Goal: Task Accomplishment & Management: Use online tool/utility

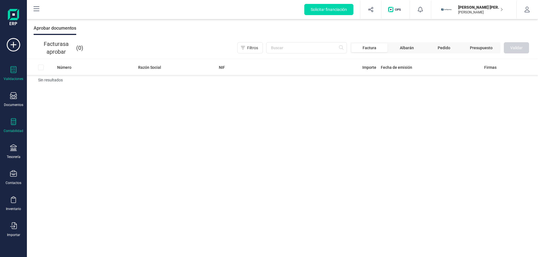
click at [13, 125] on icon at bounding box center [13, 121] width 5 height 7
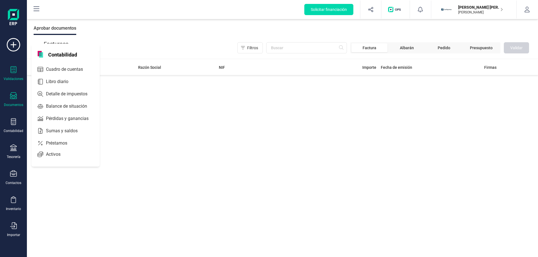
click at [11, 95] on icon at bounding box center [13, 95] width 7 height 7
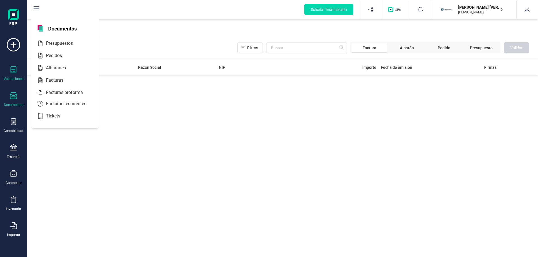
click at [14, 97] on icon at bounding box center [13, 95] width 7 height 7
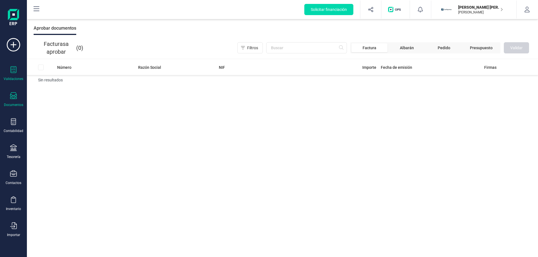
click at [16, 102] on div "Documentos" at bounding box center [13, 99] width 22 height 15
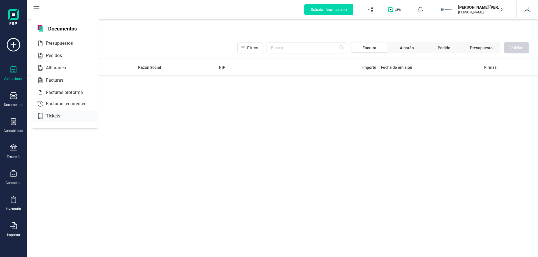
click at [50, 118] on span "Tickets" at bounding box center [57, 116] width 27 height 7
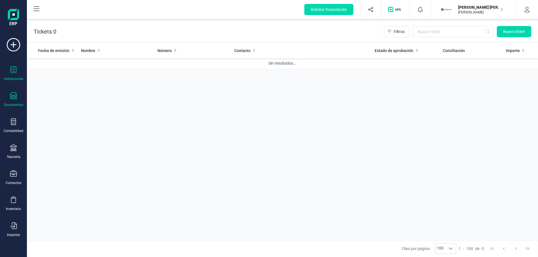
click at [15, 71] on icon at bounding box center [14, 69] width 6 height 7
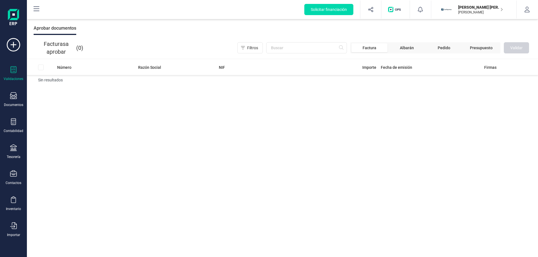
click at [447, 47] on span "Pedido" at bounding box center [443, 48] width 13 height 6
click at [369, 47] on span "Factura" at bounding box center [369, 48] width 14 height 6
click at [18, 44] on icon at bounding box center [13, 44] width 13 height 13
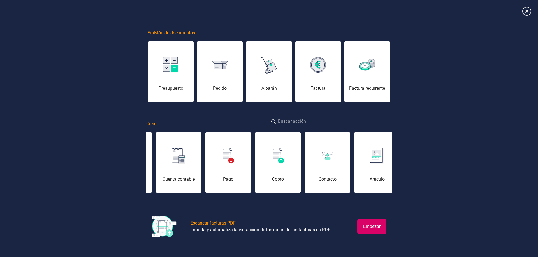
scroll to position [0, 196]
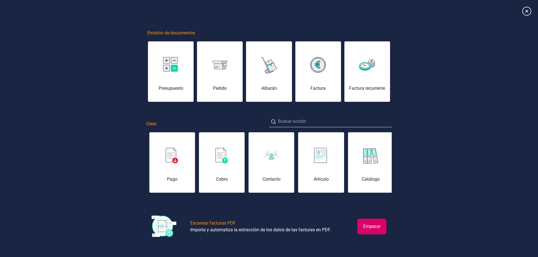
click at [359, 229] on button "Empezar" at bounding box center [371, 227] width 29 height 16
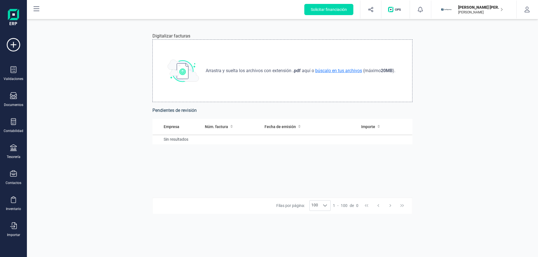
click at [332, 71] on span "búscalo en tus archivos" at bounding box center [338, 70] width 49 height 5
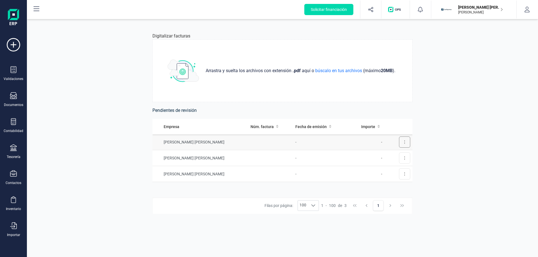
click at [404, 143] on icon at bounding box center [404, 142] width 1 height 4
click at [386, 165] on span "Eliminar factura" at bounding box center [391, 168] width 28 height 6
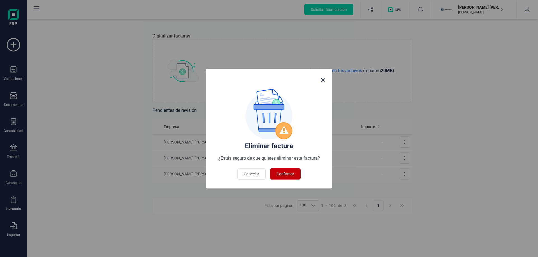
click at [276, 176] on button "Confirmar" at bounding box center [285, 174] width 31 height 11
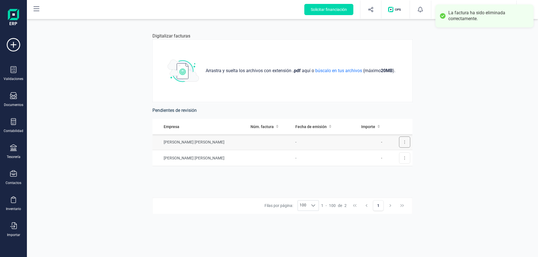
click at [399, 144] on button at bounding box center [404, 142] width 11 height 11
click at [390, 166] on span "Eliminar factura" at bounding box center [391, 168] width 28 height 6
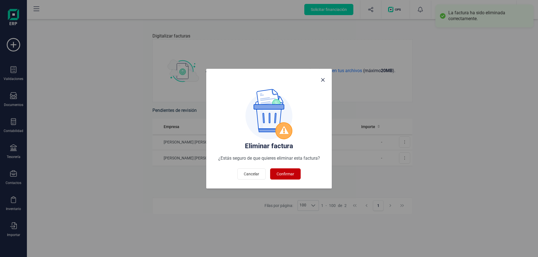
click at [291, 177] on span "Confirmar" at bounding box center [285, 174] width 18 height 6
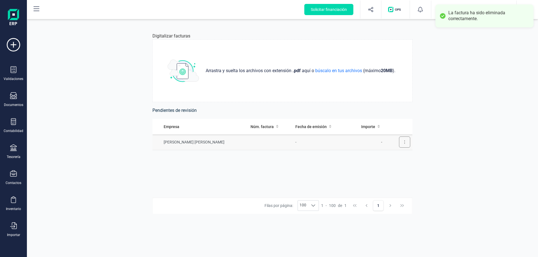
click at [403, 138] on button at bounding box center [404, 142] width 11 height 11
click at [376, 167] on button "Eliminar factura" at bounding box center [388, 167] width 42 height 11
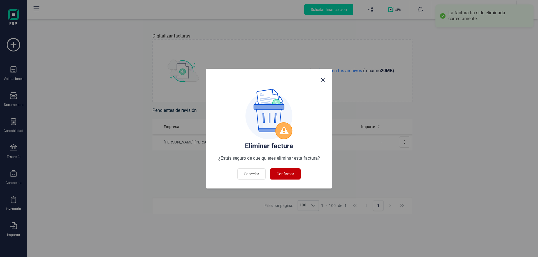
click at [281, 174] on span "Confirmar" at bounding box center [285, 174] width 18 height 6
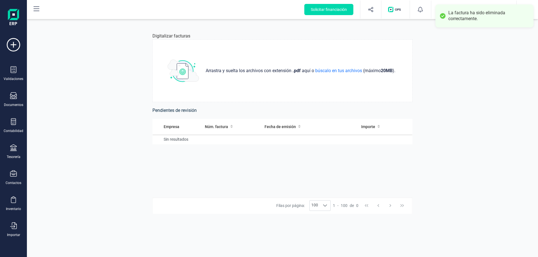
click at [467, 75] on div "Digitalizar facturas Arrastra y suelta los archivos con extensión .pdf aquí o b…" at bounding box center [282, 138] width 511 height 238
click at [487, 11] on p "[PERSON_NAME]" at bounding box center [480, 12] width 45 height 4
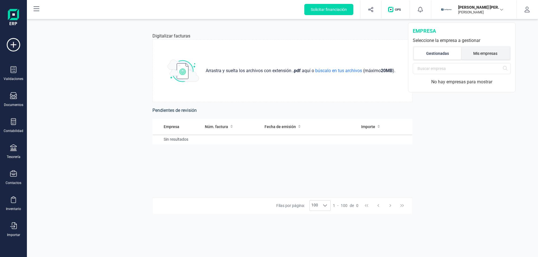
click at [479, 50] on li "Mis empresas" at bounding box center [485, 53] width 49 height 12
click at [450, 88] on div "CAMPAMENTOS Y FORMACION SL" at bounding box center [470, 86] width 89 height 7
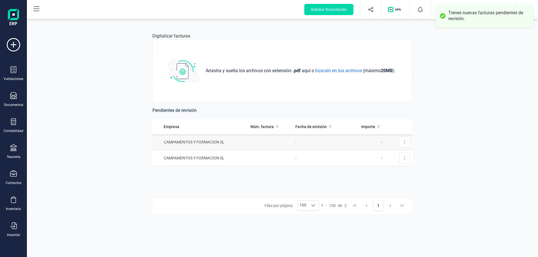
click at [195, 145] on td "CAMPAMENTOS Y FORMACION SL" at bounding box center [200, 142] width 96 height 16
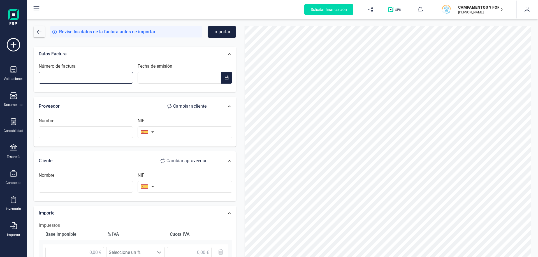
click at [63, 79] on input "Número de factura" at bounding box center [86, 78] width 94 height 12
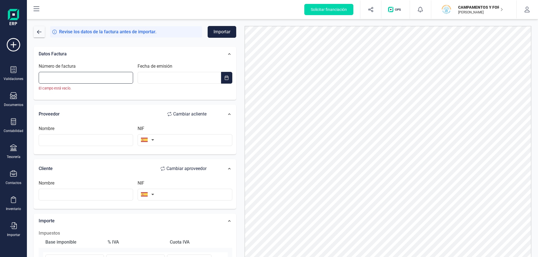
click at [50, 76] on input "Número de factura" at bounding box center [86, 78] width 94 height 12
paste input "[PHONE_NUMBER]"
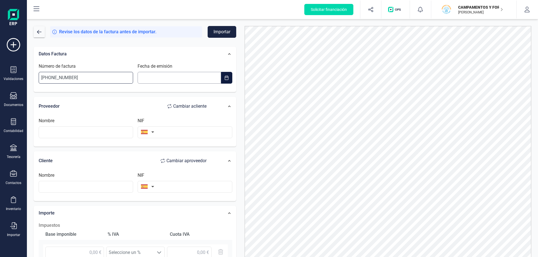
type input "[PHONE_NUMBER]"
click at [170, 79] on input "__/__/____" at bounding box center [178, 78] width 83 height 12
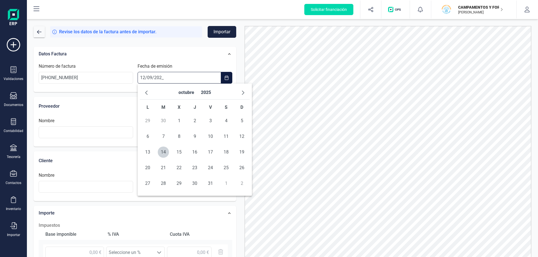
type input "[DATE]"
click at [58, 135] on input "text" at bounding box center [86, 133] width 94 height 12
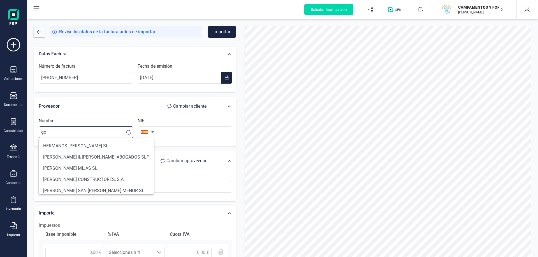
type input "g"
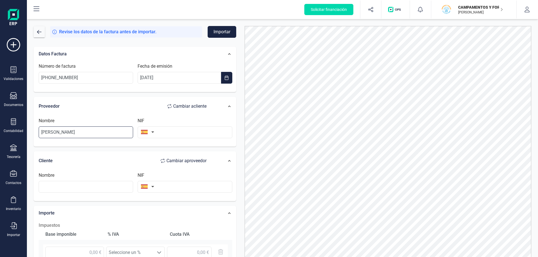
type input "[PERSON_NAME]"
click at [167, 130] on input "text" at bounding box center [184, 133] width 94 height 12
type input "22456546J"
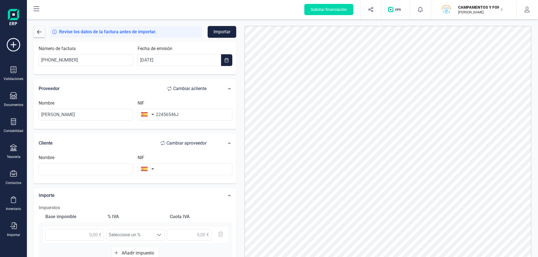
scroll to position [28, 0]
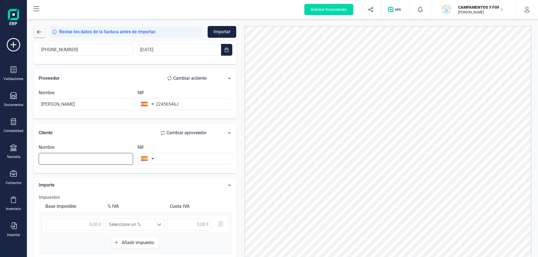
click at [73, 157] on input "text" at bounding box center [86, 159] width 94 height 12
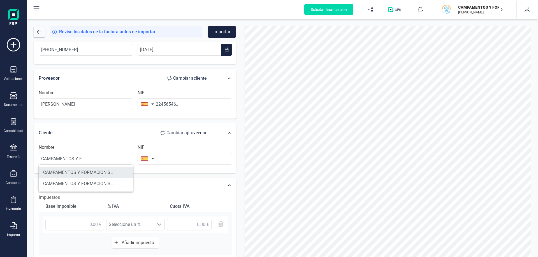
click at [81, 173] on li "CAMPAMENTOS Y FORMACION SL" at bounding box center [86, 172] width 94 height 11
type input "CAMPAMENTOS Y FORMACION SL"
type input "B22848915"
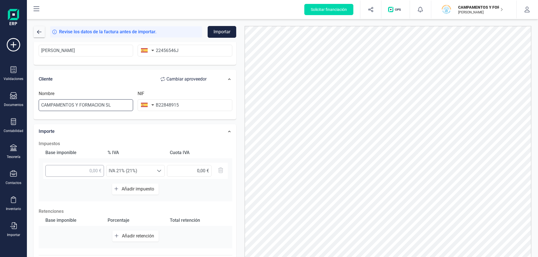
scroll to position [84, 0]
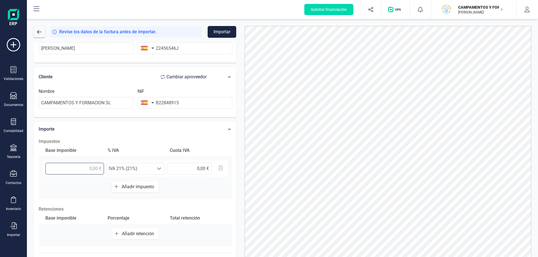
click at [85, 171] on input "text" at bounding box center [74, 169] width 59 height 12
click at [117, 165] on span "IVA 21% (21%)" at bounding box center [129, 168] width 47 height 11
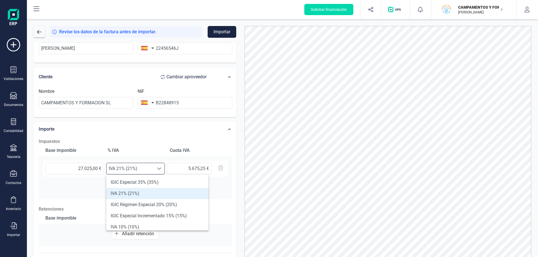
click at [117, 165] on span "IVA 21% (21%)" at bounding box center [129, 168] width 47 height 11
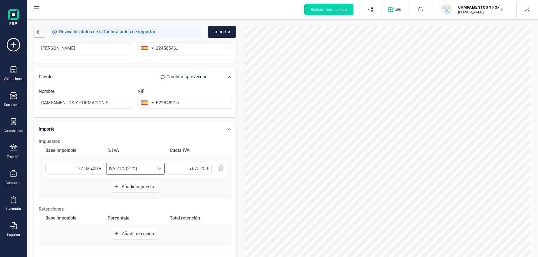
click at [125, 188] on span "Añadir impuesto" at bounding box center [139, 186] width 35 height 5
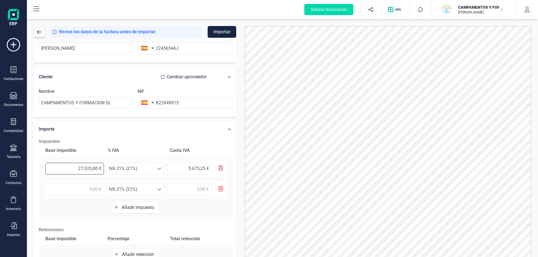
click at [68, 164] on input "27.025,00 €" at bounding box center [74, 169] width 59 height 12
drag, startPoint x: 60, startPoint y: 168, endPoint x: 148, endPoint y: 170, distance: 88.0
click at [140, 171] on div "27.025,00 € Seleccione un % IVA 21% (21%) IVA 21% (21%)" at bounding box center [135, 169] width 185 height 16
type input "270,25 €"
click at [84, 194] on input "text" at bounding box center [74, 190] width 59 height 12
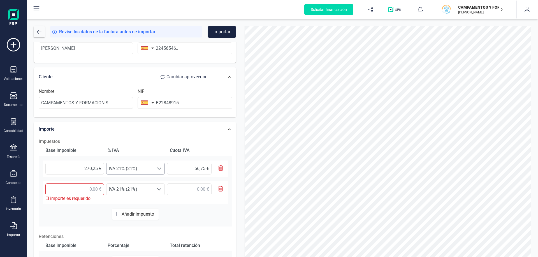
click at [147, 170] on span "IVA 21% (21%)" at bounding box center [129, 168] width 47 height 11
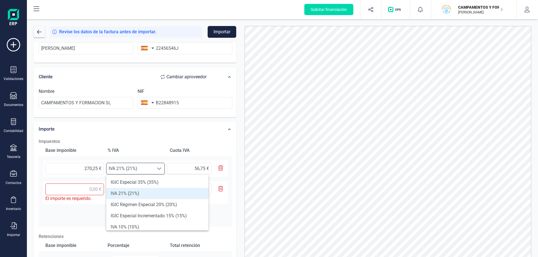
click at [147, 170] on span "IVA 21% (21%)" at bounding box center [129, 168] width 47 height 11
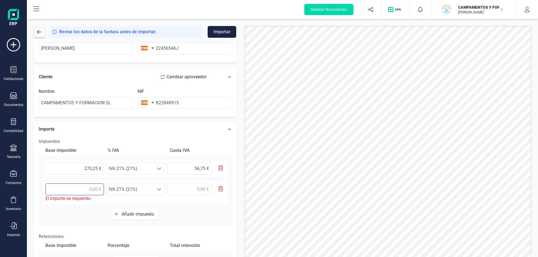
click at [77, 190] on input "text" at bounding box center [74, 190] width 59 height 12
type input "9,35 €"
click at [123, 189] on span "IVA 21% (21%)" at bounding box center [129, 189] width 47 height 11
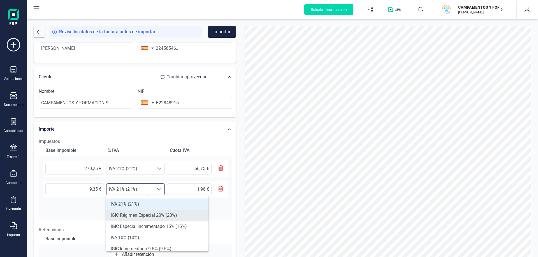
scroll to position [0, 0]
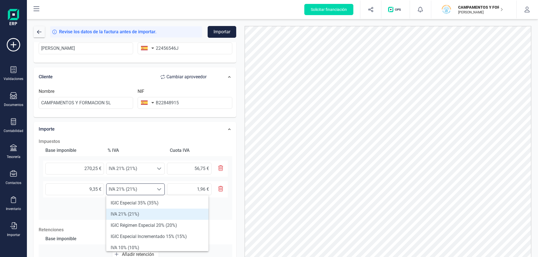
click at [139, 192] on span "IVA 21% (21%)" at bounding box center [129, 189] width 47 height 11
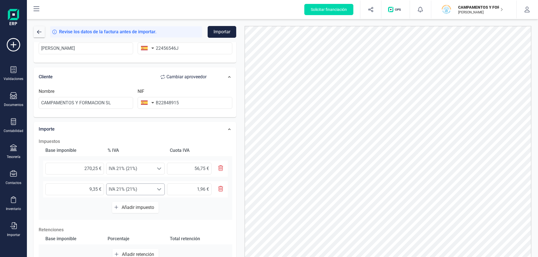
click at [139, 192] on span "IVA 21% (21%)" at bounding box center [129, 189] width 47 height 11
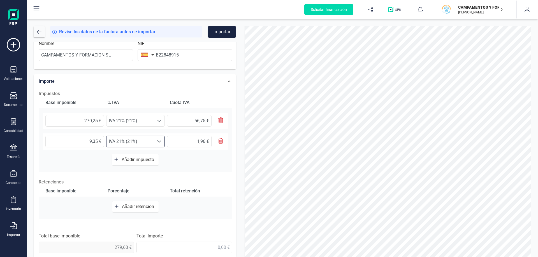
scroll to position [134, 0]
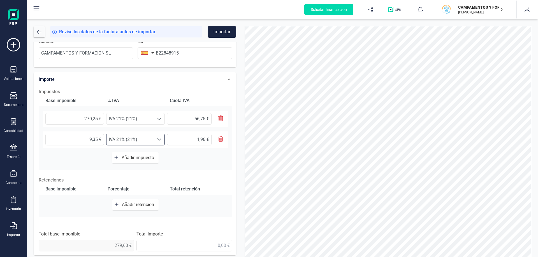
click at [141, 142] on span "IVA 21% (21%)" at bounding box center [129, 139] width 47 height 11
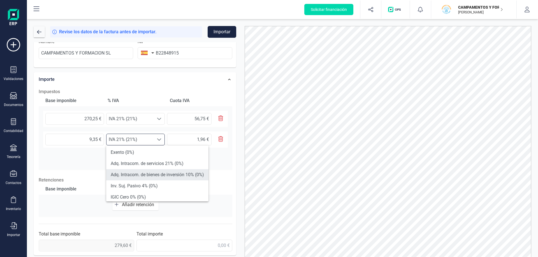
scroll to position [206, 0]
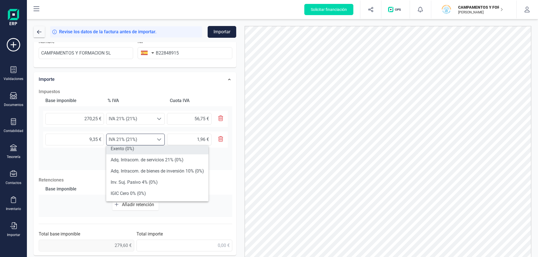
click at [132, 153] on li "Exento (0%)" at bounding box center [157, 148] width 102 height 11
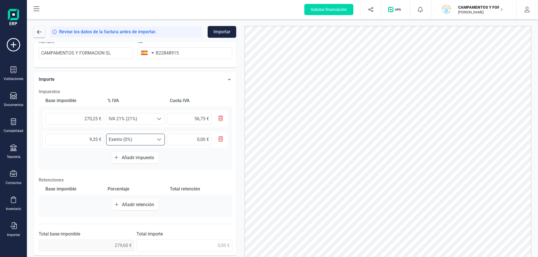
click at [134, 160] on span "Añadir impuesto" at bounding box center [139, 157] width 35 height 5
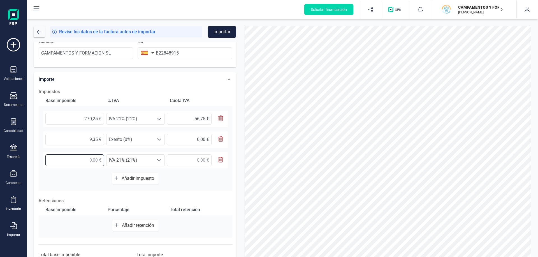
click at [83, 162] on input "text" at bounding box center [74, 161] width 59 height 12
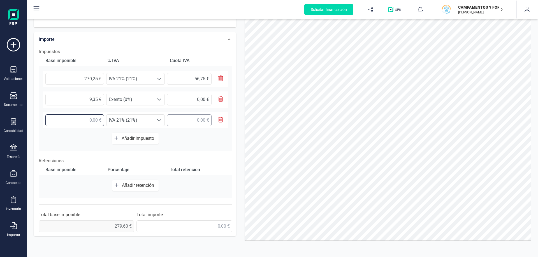
scroll to position [127, 0]
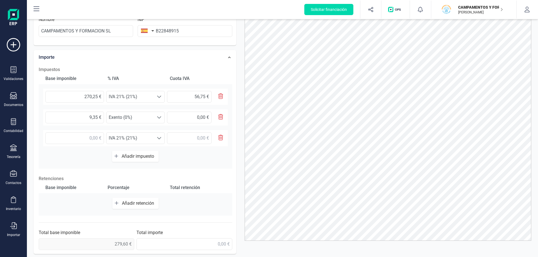
click at [218, 136] on icon "button" at bounding box center [220, 138] width 5 height 6
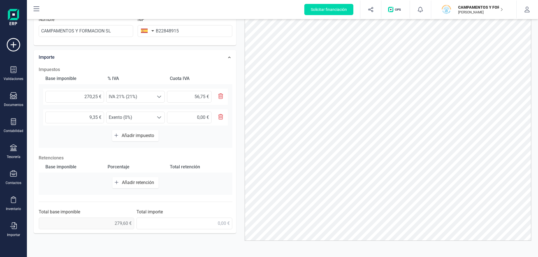
click at [66, 174] on div "Base imponible Porcentaje Total retención Añadir retención" at bounding box center [135, 179] width 193 height 34
click at [77, 163] on div "Base imponible" at bounding box center [73, 167] width 60 height 11
click at [73, 168] on div "Base imponible" at bounding box center [73, 167] width 60 height 11
click at [62, 159] on p "Retenciones" at bounding box center [135, 158] width 193 height 7
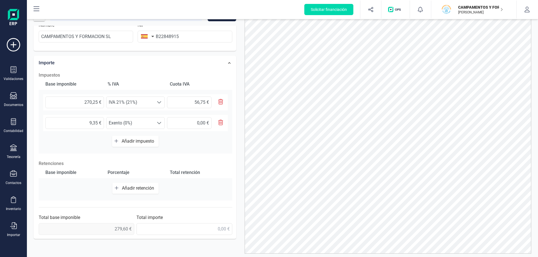
scroll to position [29, 0]
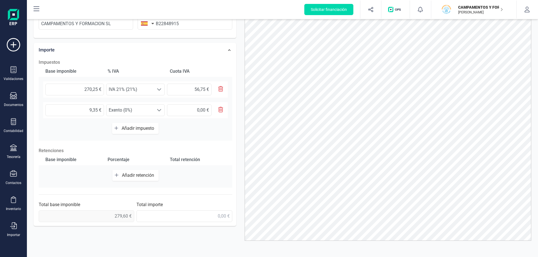
click at [126, 172] on button "Añadir retención" at bounding box center [135, 175] width 46 height 11
click at [70, 183] on input "text" at bounding box center [74, 178] width 59 height 12
type input "270,25 €"
click at [116, 174] on span "Seleccione un %" at bounding box center [129, 177] width 47 height 11
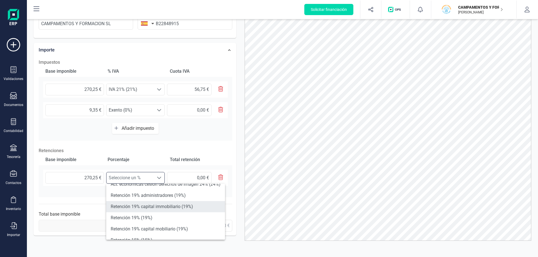
scroll to position [56, 0]
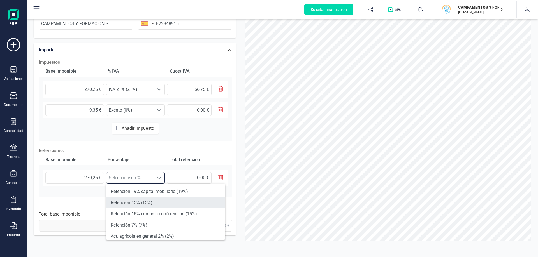
click at [149, 204] on li "Retención 15% (15%)" at bounding box center [165, 202] width 119 height 11
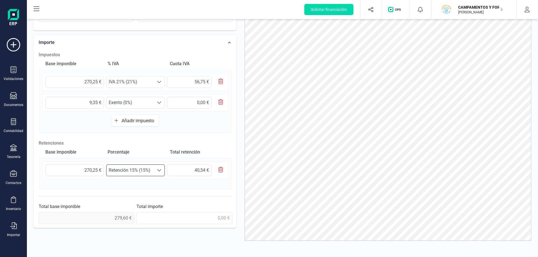
scroll to position [143, 0]
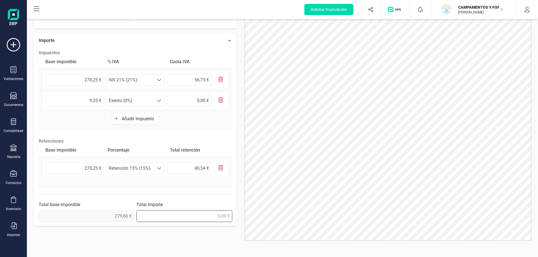
click at [149, 216] on input "text" at bounding box center [183, 217] width 95 height 12
click at [150, 216] on input "text" at bounding box center [183, 217] width 95 height 12
click at [105, 215] on span "0,00 €" at bounding box center [86, 217] width 95 height 12
click at [143, 213] on input "text" at bounding box center [183, 217] width 95 height 12
type input "295,81 €"
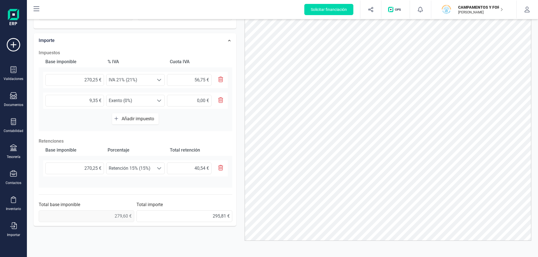
click at [119, 190] on div "Impuestos Base imponible % IVA Cuota IVA 270,25 € Seleccione un % IVA 21% (21%)…" at bounding box center [135, 136] width 199 height 178
click at [92, 218] on span "0,00 €" at bounding box center [86, 217] width 95 height 12
click at [80, 213] on span "0,00 €" at bounding box center [86, 217] width 95 height 12
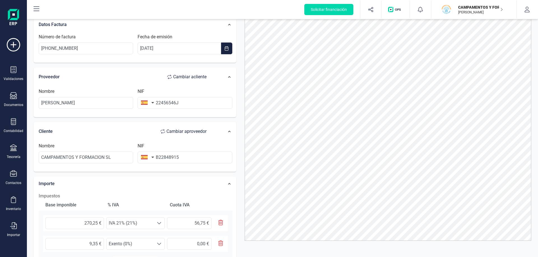
scroll to position [0, 0]
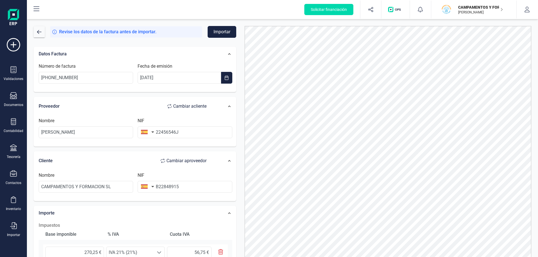
click at [216, 32] on button "Importar" at bounding box center [222, 32] width 29 height 12
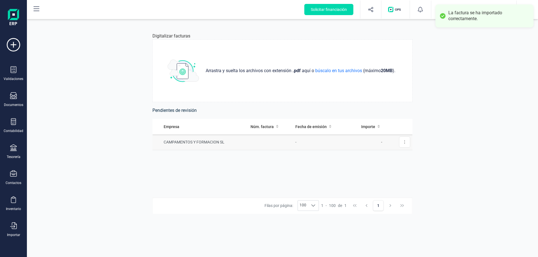
click at [207, 144] on td "CAMPAMENTOS Y FORMACION SL" at bounding box center [200, 142] width 96 height 16
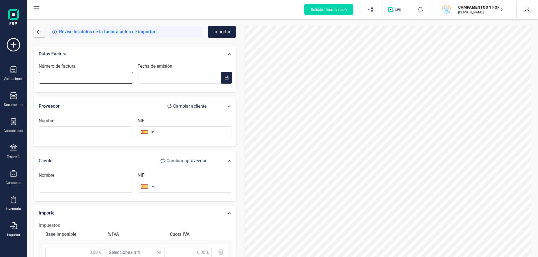
click at [72, 78] on input "Número de factura" at bounding box center [86, 78] width 94 height 12
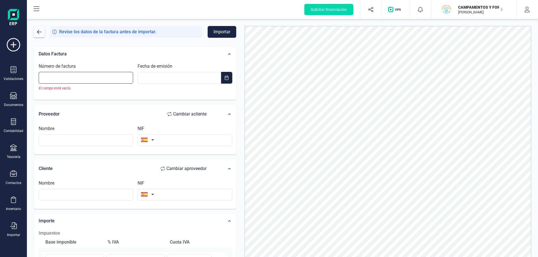
click at [116, 79] on input "Número de factura" at bounding box center [86, 78] width 94 height 12
paste input "Z7/2025/8758"
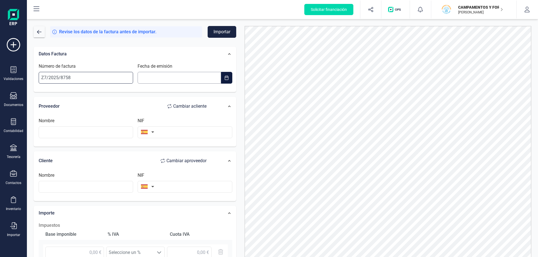
type input "Z7/2025/8758"
type input "__/__/____"
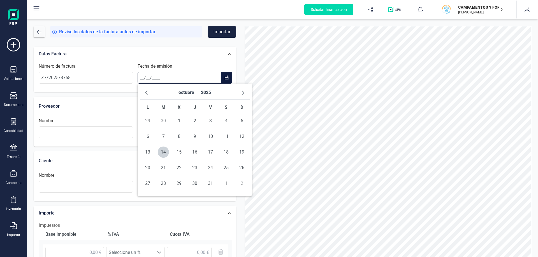
click at [183, 80] on input "__/__/____" at bounding box center [178, 78] width 83 height 12
click at [146, 92] on span "button" at bounding box center [146, 92] width 4 height 4
click at [150, 138] on span "8" at bounding box center [147, 136] width 11 height 11
type input "[DATE]"
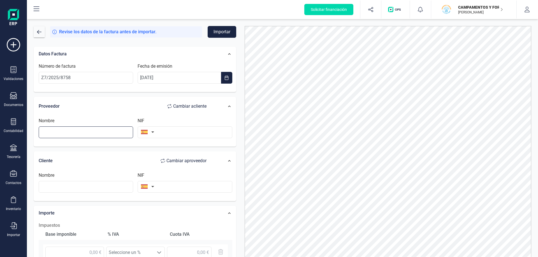
click at [71, 133] on input "text" at bounding box center [86, 133] width 94 height 12
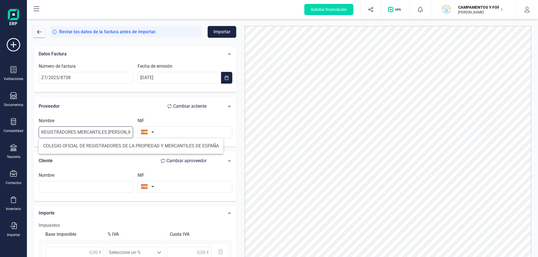
scroll to position [0, 0]
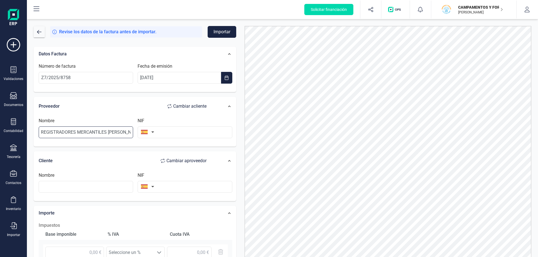
type input "REGISTRADORES MERCANTILES [PERSON_NAME][GEOGRAPHIC_DATA]"
type input "E73966285"
click at [59, 188] on input "text" at bounding box center [86, 187] width 94 height 12
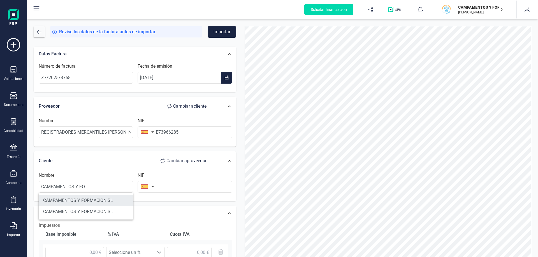
click at [63, 199] on li "CAMPAMENTOS Y FORMACION SL" at bounding box center [86, 200] width 94 height 11
type input "CAMPAMENTOS Y FORMACION SL"
type input "B22848915"
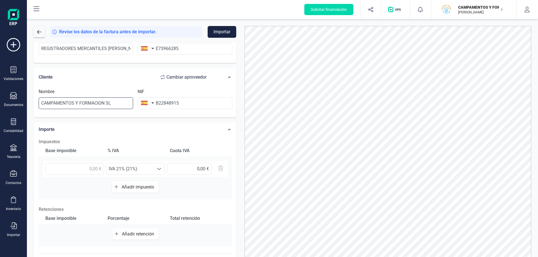
scroll to position [84, 0]
click at [95, 173] on input "text" at bounding box center [74, 169] width 59 height 12
type input "129,44 €"
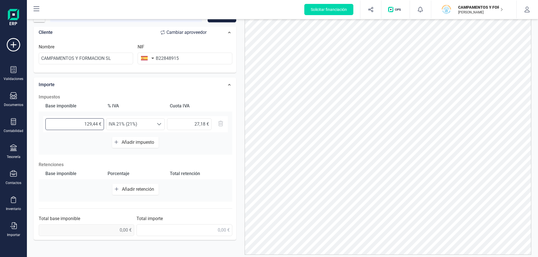
scroll to position [29, 0]
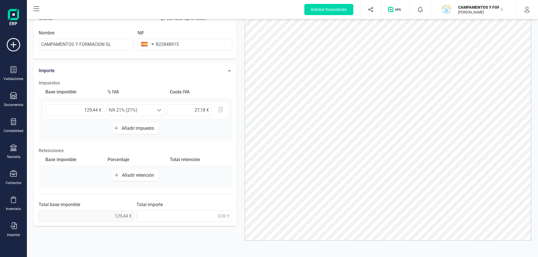
click at [107, 218] on span "0,00 €" at bounding box center [86, 217] width 95 height 12
click at [190, 217] on input "text" at bounding box center [183, 217] width 95 height 12
type input "156,62 €"
click at [217, 183] on div "Base imponible Porcentaje Total retención Añadir retención" at bounding box center [135, 171] width 193 height 34
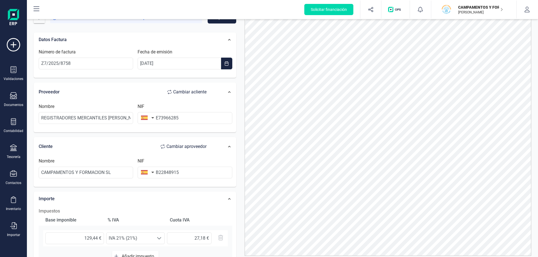
scroll to position [0, 0]
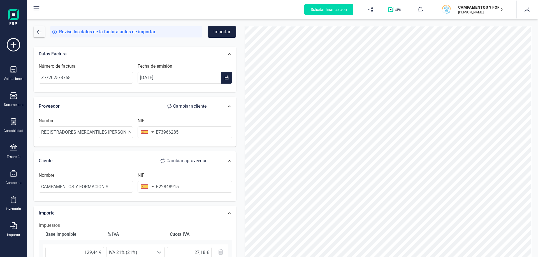
click at [219, 32] on button "Importar" at bounding box center [222, 32] width 29 height 12
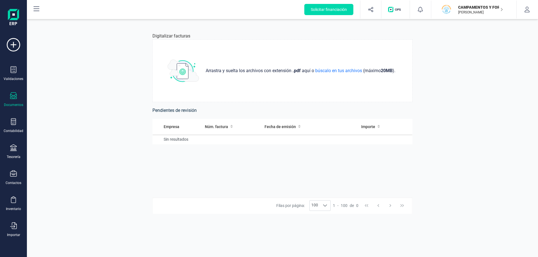
click at [15, 95] on icon at bounding box center [13, 95] width 7 height 7
click at [169, 179] on div "Empresa Núm. factura Fecha de emisión Importe Sin resultados" at bounding box center [282, 158] width 260 height 78
click at [18, 174] on div "Contactos" at bounding box center [13, 178] width 22 height 15
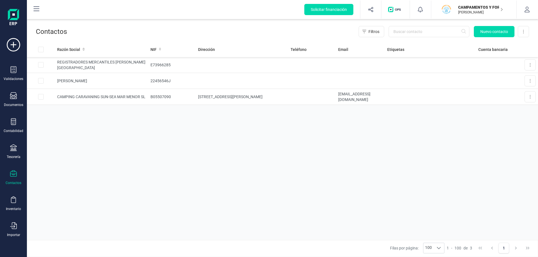
click at [10, 65] on div "Validaciones Documentos Documentos Presupuestos Pedidos Albaranes Facturas Fact…" at bounding box center [13, 153] width 22 height 230
click at [11, 69] on icon at bounding box center [13, 69] width 7 height 7
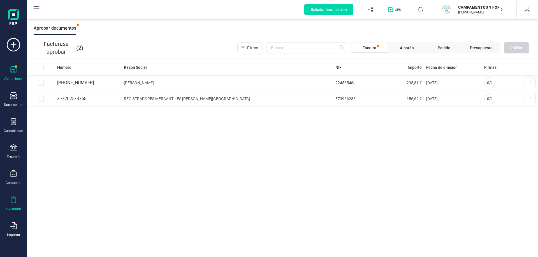
click at [12, 199] on icon at bounding box center [13, 200] width 7 height 7
click at [18, 224] on div "Importar" at bounding box center [13, 230] width 22 height 15
click at [12, 145] on icon at bounding box center [13, 147] width 7 height 7
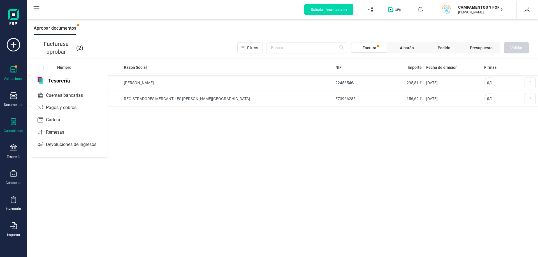
click at [15, 125] on icon at bounding box center [13, 121] width 5 height 7
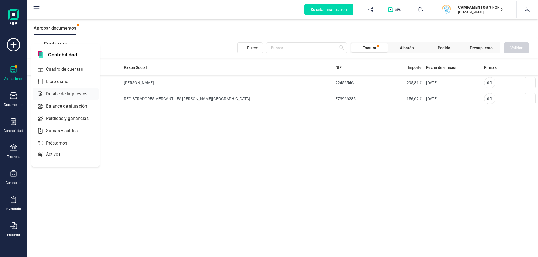
click at [68, 95] on span "Detalle de impuestos" at bounding box center [71, 94] width 54 height 7
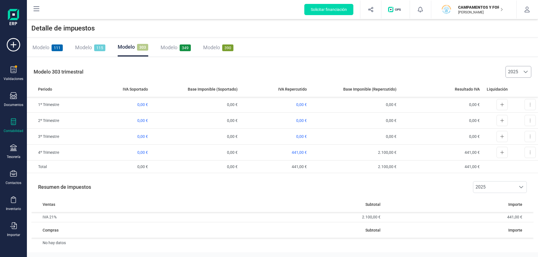
click at [516, 74] on span "2025" at bounding box center [512, 71] width 15 height 11
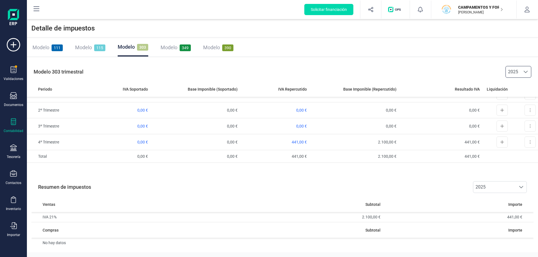
scroll to position [0, 0]
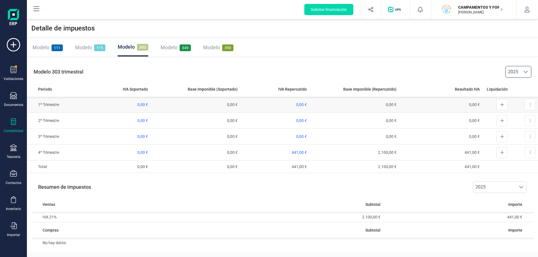
click at [138, 102] on td "0,00 €" at bounding box center [113, 105] width 74 height 16
click at [139, 152] on span "0,00 €" at bounding box center [142, 152] width 11 height 4
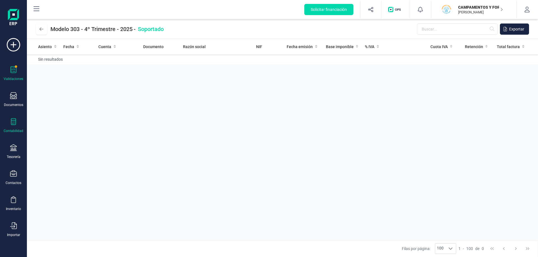
click at [11, 73] on icon at bounding box center [13, 69] width 7 height 7
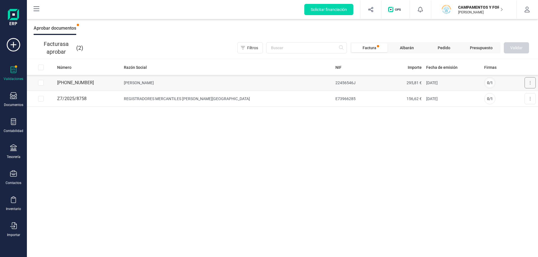
click at [534, 83] on button at bounding box center [529, 82] width 11 height 11
click at [521, 97] on span "Aprobar factura" at bounding box center [517, 97] width 28 height 6
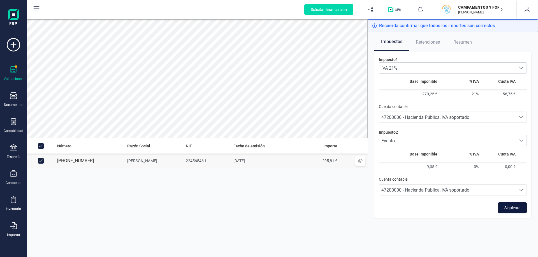
click at [520, 211] on button "Siguiente" at bounding box center [512, 207] width 29 height 11
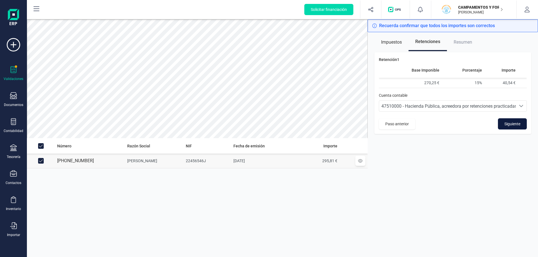
click at [507, 127] on span "Siguiente" at bounding box center [512, 124] width 16 height 6
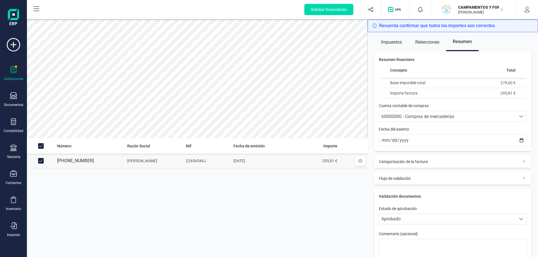
click at [452, 116] on span "60000000 - Compras de mercaderías" at bounding box center [417, 116] width 73 height 5
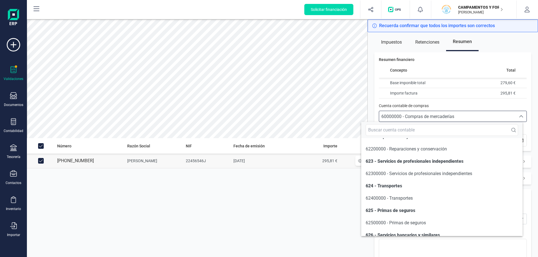
scroll to position [3177, 0]
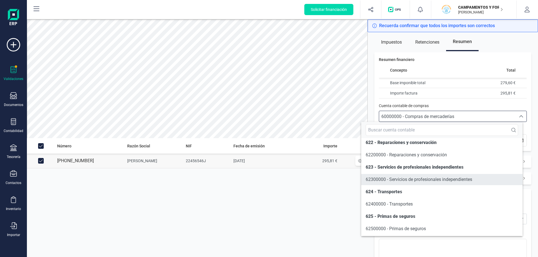
click at [436, 182] on span "62300000 - Servicios de profesionales independientes" at bounding box center [418, 179] width 106 height 5
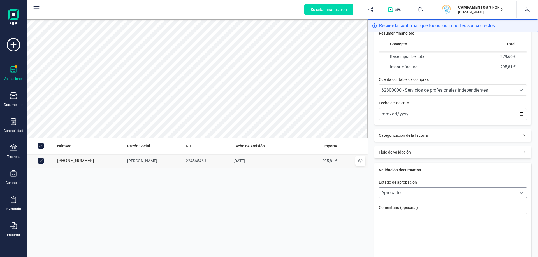
scroll to position [61, 0]
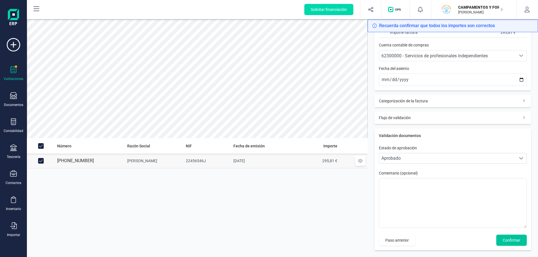
click at [515, 240] on span "Confirmar" at bounding box center [511, 241] width 18 height 6
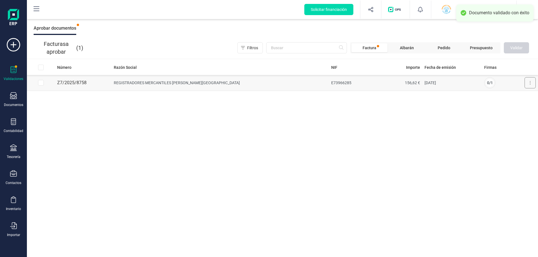
click at [532, 83] on button at bounding box center [529, 82] width 11 height 11
click at [523, 94] on span "Aprobar factura" at bounding box center [517, 97] width 28 height 6
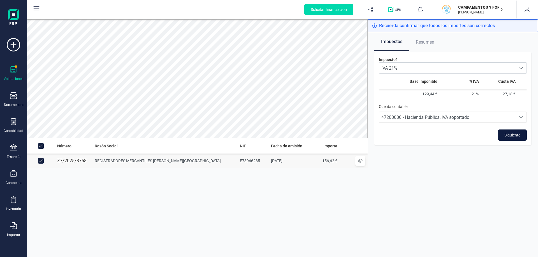
click at [506, 134] on span "Siguiente" at bounding box center [512, 135] width 16 height 6
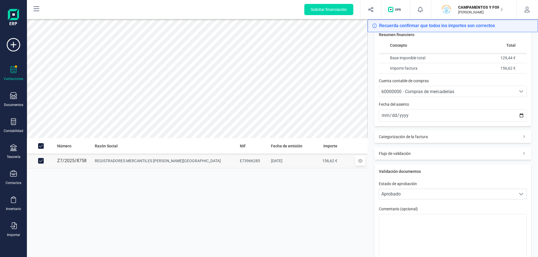
scroll to position [61, 0]
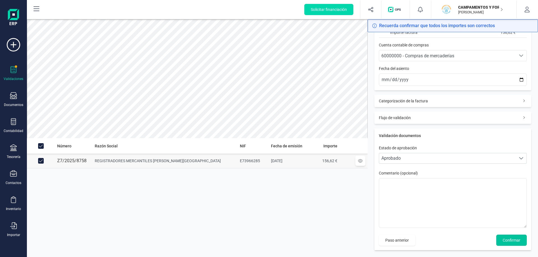
click at [506, 239] on span "Confirmar" at bounding box center [511, 241] width 18 height 6
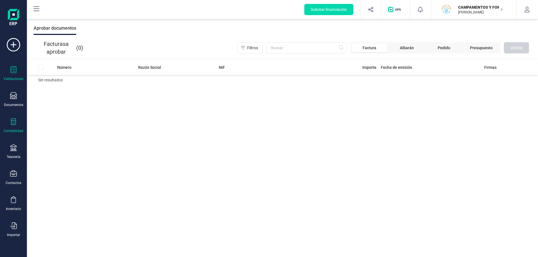
click at [17, 122] on div "Contabilidad" at bounding box center [13, 125] width 22 height 15
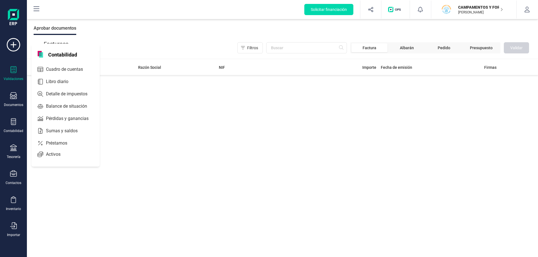
click at [360, 108] on div "Número Razón Social NIF Importe Fecha de emisión Firmas Sin resultados" at bounding box center [282, 159] width 511 height 198
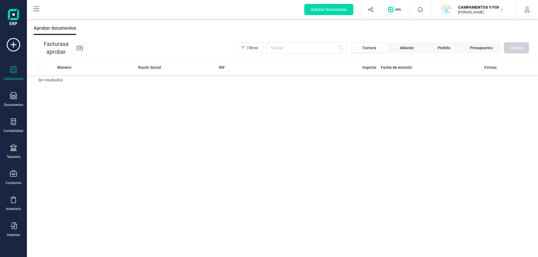
click at [19, 75] on div "Validaciones" at bounding box center [13, 73] width 22 height 15
click at [16, 97] on icon at bounding box center [13, 95] width 7 height 7
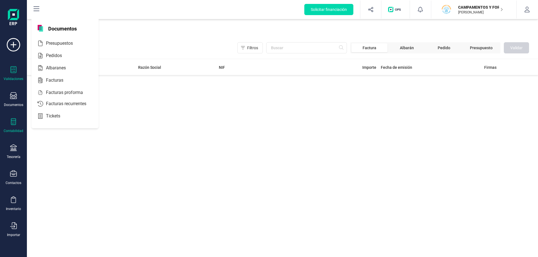
click at [16, 132] on div "Contabilidad" at bounding box center [14, 131] width 20 height 4
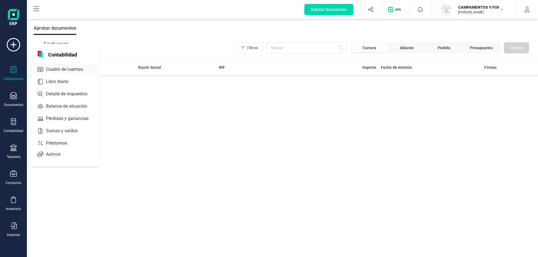
click at [59, 69] on span "Cuadro de cuentas" at bounding box center [68, 69] width 49 height 7
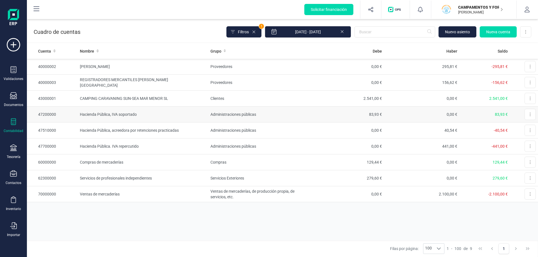
click at [247, 114] on td "Administraciones públicas" at bounding box center [258, 115] width 101 height 16
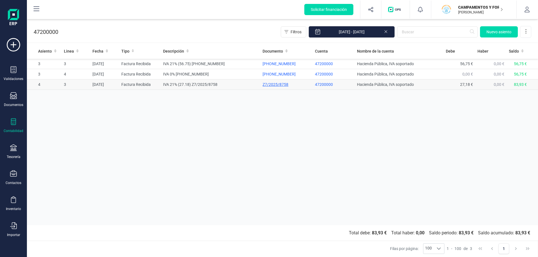
click at [274, 84] on div "Z7/2025/8758" at bounding box center [286, 85] width 48 height 6
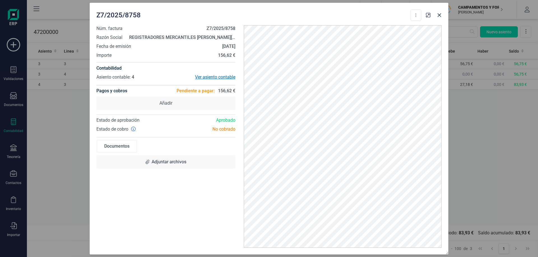
click at [199, 74] on div "Ver asiento contable" at bounding box center [200, 77] width 69 height 7
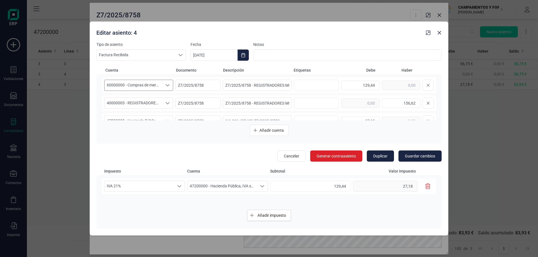
click at [114, 82] on span "60000000 - Compras de mercaderías" at bounding box center [133, 85] width 58 height 11
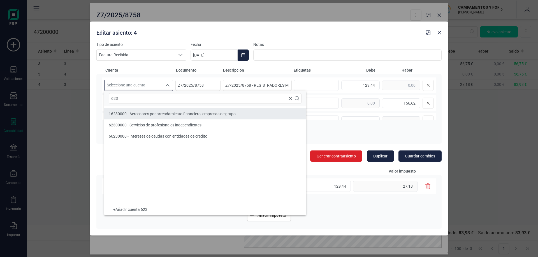
type input "623"
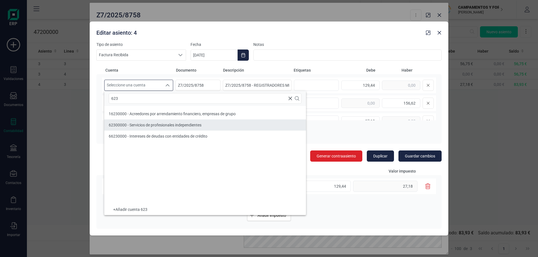
click at [153, 125] on span "62300000 - Servicios de profesionales independientes" at bounding box center [155, 125] width 93 height 4
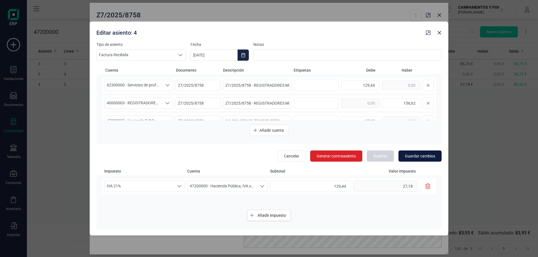
click at [409, 157] on span "Guardar cambios" at bounding box center [420, 156] width 30 height 6
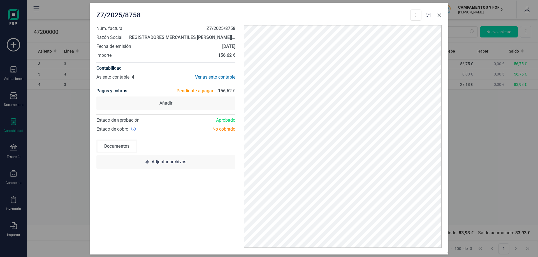
click at [439, 15] on icon "Close" at bounding box center [439, 15] width 4 height 4
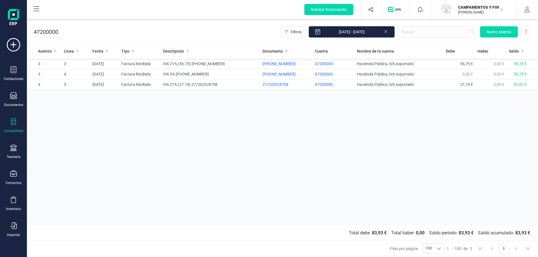
click at [15, 127] on div "Contabilidad" at bounding box center [13, 125] width 22 height 15
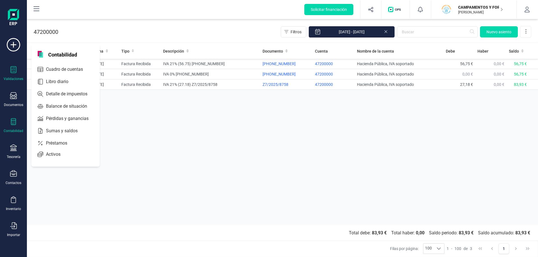
click at [17, 71] on icon at bounding box center [13, 69] width 7 height 7
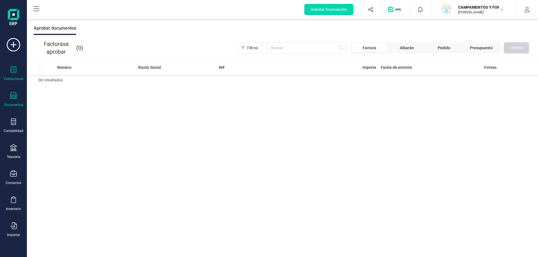
click at [13, 95] on icon at bounding box center [13, 95] width 7 height 7
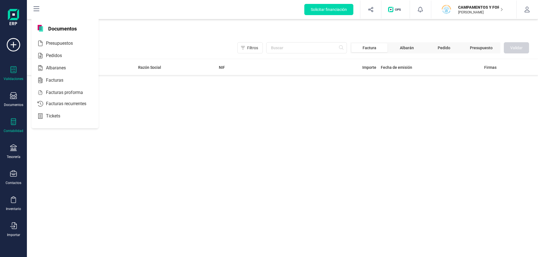
click at [17, 130] on div "Contabilidad" at bounding box center [14, 131] width 20 height 4
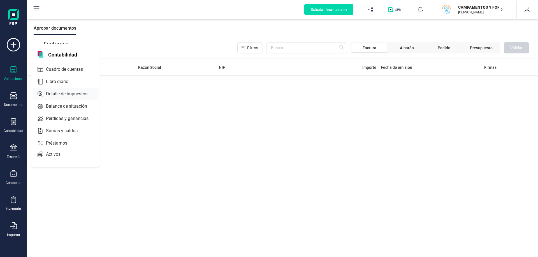
click at [74, 93] on span "Detalle de impuestos" at bounding box center [71, 94] width 54 height 7
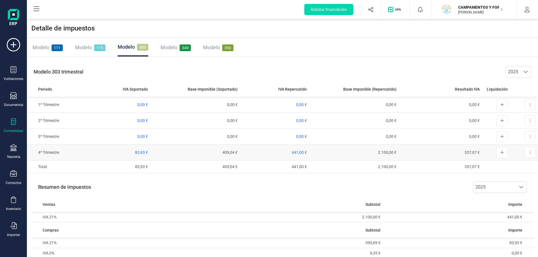
click at [116, 154] on td "83,93 €" at bounding box center [113, 153] width 74 height 16
click at [139, 154] on span "83,93 €" at bounding box center [141, 152] width 13 height 4
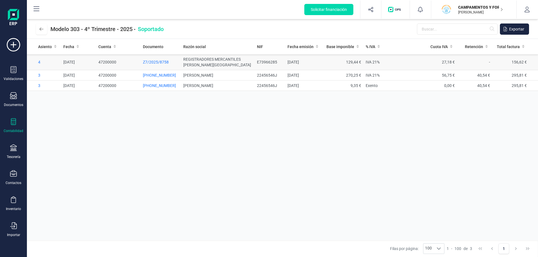
click at [527, 62] on td "156,62 €" at bounding box center [515, 62] width 46 height 16
click at [469, 80] on td "40,54 €" at bounding box center [474, 75] width 35 height 10
click at [10, 99] on icon at bounding box center [13, 95] width 7 height 7
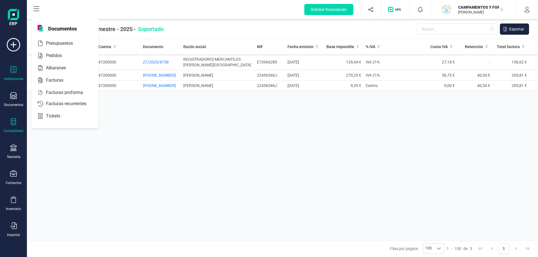
click at [20, 76] on div "Validaciones" at bounding box center [13, 73] width 22 height 15
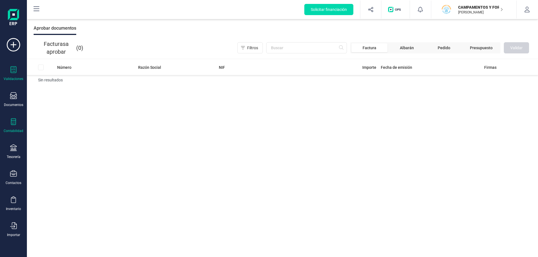
click at [12, 129] on div "Contabilidad" at bounding box center [14, 131] width 20 height 4
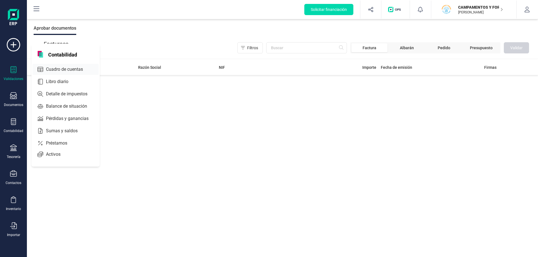
click at [69, 69] on span "Cuadro de cuentas" at bounding box center [68, 69] width 49 height 7
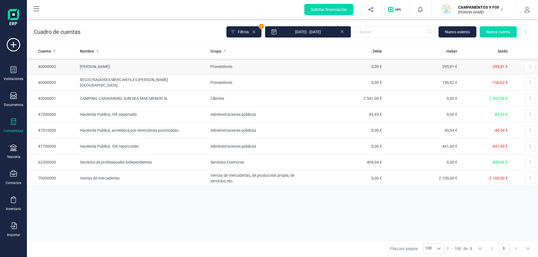
click at [114, 64] on td "[PERSON_NAME]" at bounding box center [143, 67] width 130 height 16
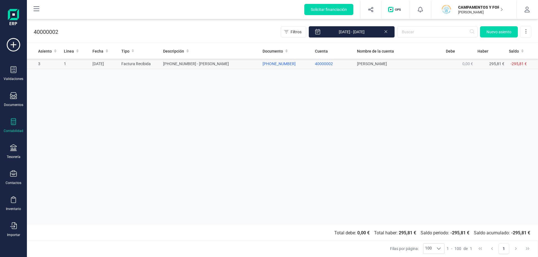
click at [380, 65] on td "[PERSON_NAME]" at bounding box center [399, 64] width 89 height 10
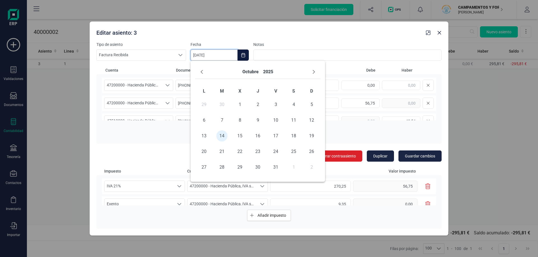
click at [218, 56] on input "[DATE]" at bounding box center [213, 55] width 47 height 11
click at [201, 70] on icon "Previous Month" at bounding box center [201, 72] width 4 height 4
click at [242, 117] on span "10" at bounding box center [239, 120] width 11 height 11
type input "[DATE]"
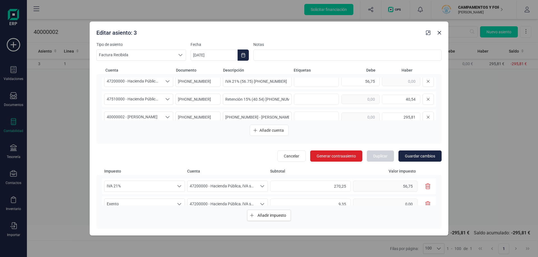
scroll to position [47, 0]
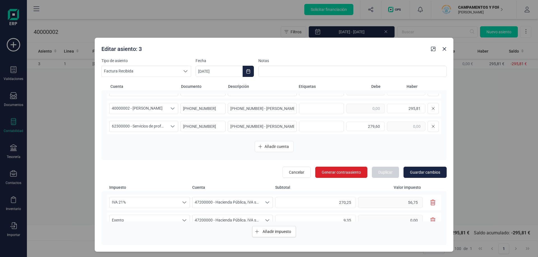
drag, startPoint x: 371, startPoint y: 35, endPoint x: 369, endPoint y: 42, distance: 6.7
click at [369, 43] on div "Editar asiento: 3" at bounding box center [263, 48] width 329 height 10
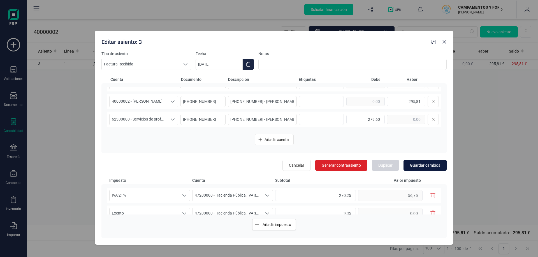
click at [414, 163] on span "Guardar cambios" at bounding box center [425, 166] width 30 height 6
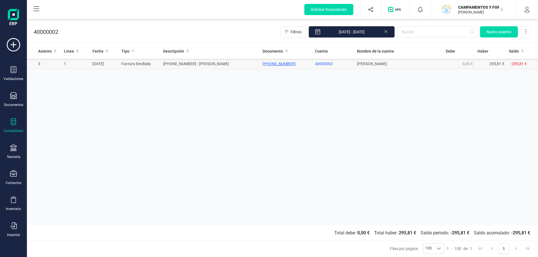
click at [285, 64] on div "[PHONE_NUMBER]" at bounding box center [286, 64] width 48 height 6
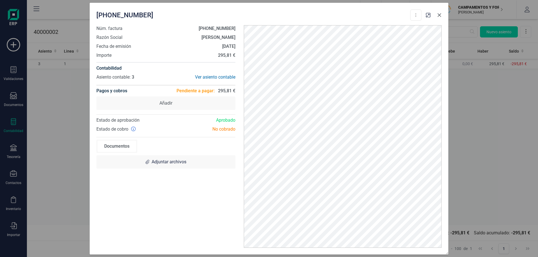
drag, startPoint x: 438, startPoint y: 15, endPoint x: 434, endPoint y: 15, distance: 3.9
click at [438, 15] on icon "Close" at bounding box center [439, 15] width 4 height 4
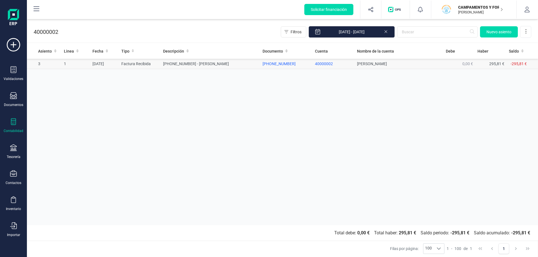
click at [143, 63] on td "Factura Recibida" at bounding box center [140, 64] width 42 height 10
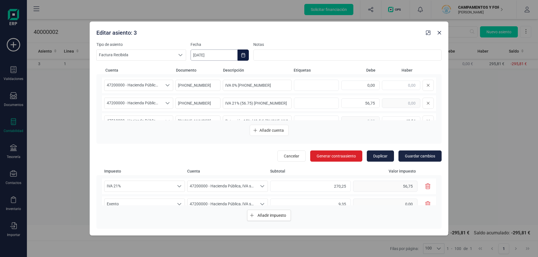
click at [199, 58] on input "[DATE]" at bounding box center [213, 55] width 47 height 11
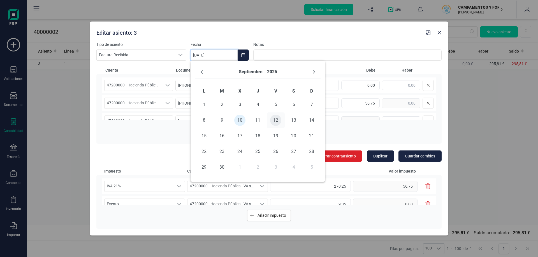
click at [278, 120] on span "12" at bounding box center [275, 120] width 11 height 11
type input "[DATE]"
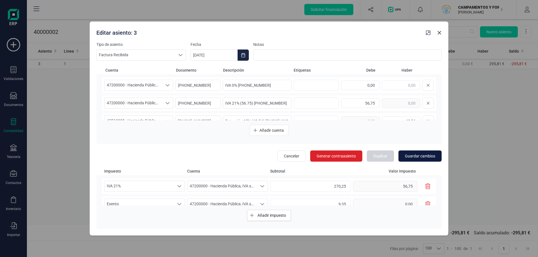
click at [423, 157] on span "Guardar cambios" at bounding box center [420, 156] width 30 height 6
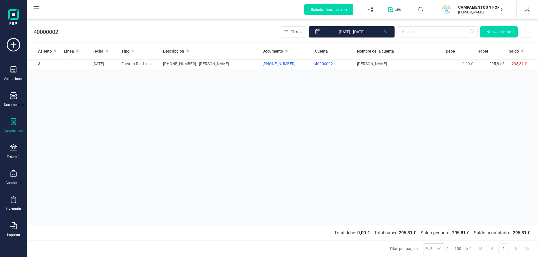
click at [16, 128] on div "Contabilidad" at bounding box center [13, 125] width 22 height 15
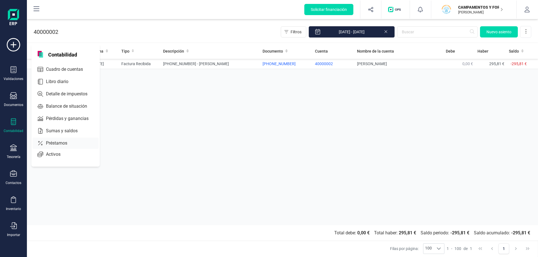
click at [76, 130] on span "Sumas y saldos" at bounding box center [66, 131] width 44 height 7
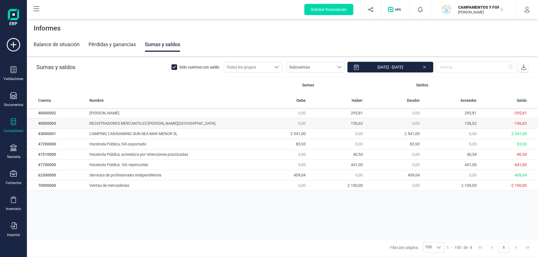
click at [128, 123] on td "REGISTRADORES MERCANTILES [PERSON_NAME][GEOGRAPHIC_DATA]" at bounding box center [169, 123] width 164 height 10
click at [360, 125] on span "156,62" at bounding box center [357, 123] width 12 height 4
click at [358, 123] on span "156,62" at bounding box center [357, 123] width 12 height 4
click at [16, 123] on icon at bounding box center [13, 121] width 7 height 7
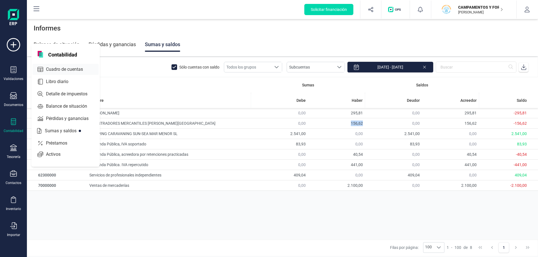
click at [63, 69] on span "Cuadro de cuentas" at bounding box center [68, 69] width 49 height 7
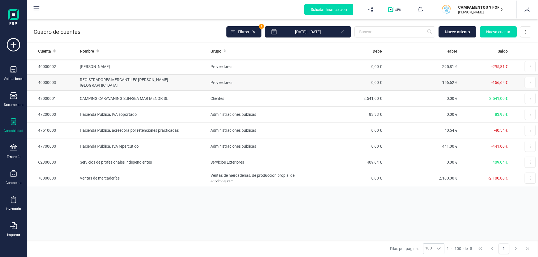
click at [121, 85] on td "REGISTRADORES MERCANTILES [PERSON_NAME][GEOGRAPHIC_DATA]" at bounding box center [143, 83] width 130 height 16
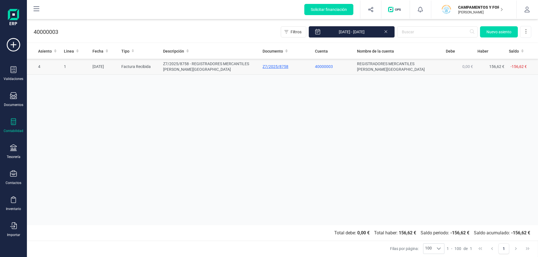
click at [280, 68] on div "Z7/2025/8758" at bounding box center [286, 67] width 48 height 6
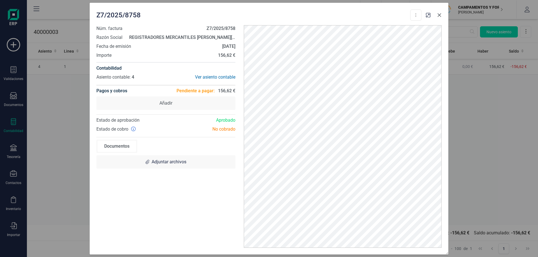
click at [441, 13] on button "Close" at bounding box center [439, 15] width 9 height 9
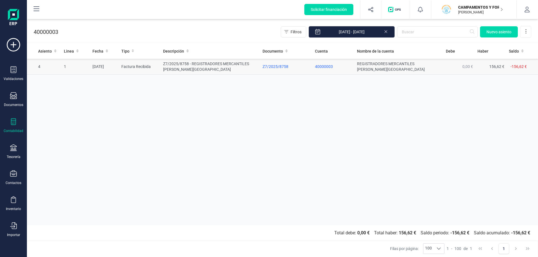
click at [109, 66] on td "[DATE]" at bounding box center [104, 67] width 29 height 16
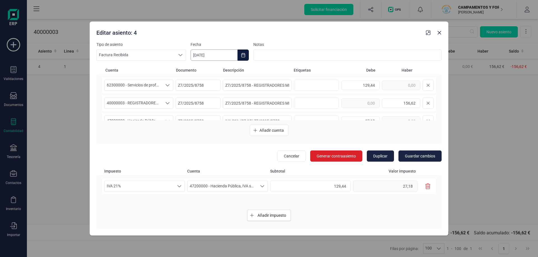
click at [217, 51] on input "[DATE]" at bounding box center [213, 55] width 47 height 11
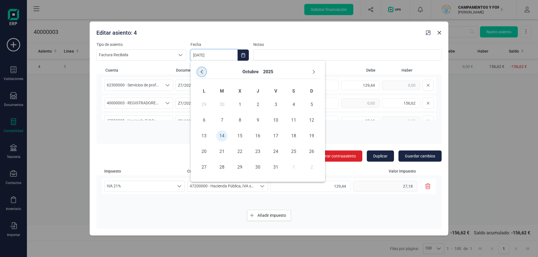
click at [200, 68] on button "Previous Month" at bounding box center [201, 71] width 9 height 9
click at [201, 119] on span "8" at bounding box center [203, 120] width 11 height 11
type input "[DATE]"
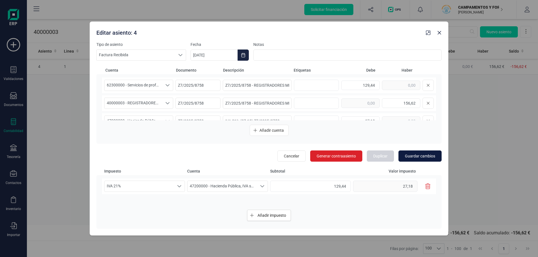
click at [414, 154] on span "Guardar cambios" at bounding box center [420, 156] width 30 height 6
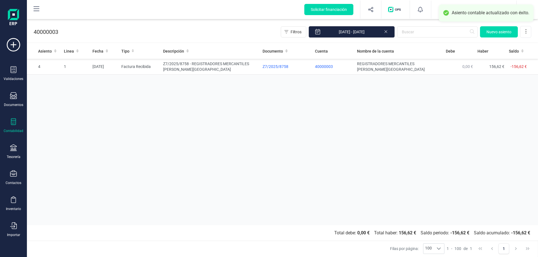
click at [247, 155] on div "Asiento Linea Fecha Tipo Descripción Documento Cuenta Nombre de la cuenta Debe …" at bounding box center [282, 134] width 511 height 182
click at [15, 125] on icon at bounding box center [13, 121] width 5 height 7
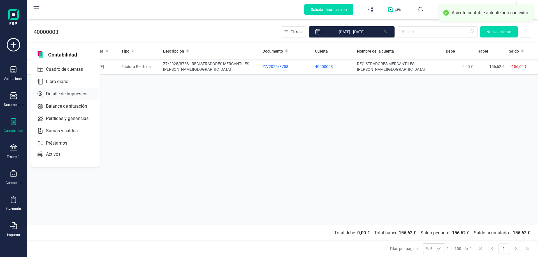
click at [83, 94] on span "Detalle de impuestos" at bounding box center [71, 94] width 54 height 7
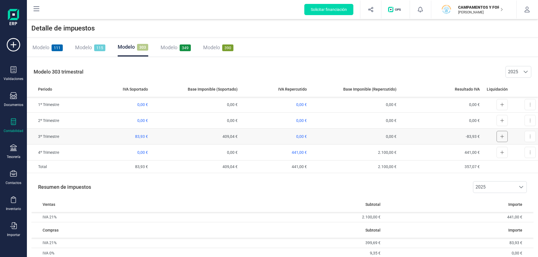
click at [500, 134] on icon at bounding box center [502, 136] width 4 height 4
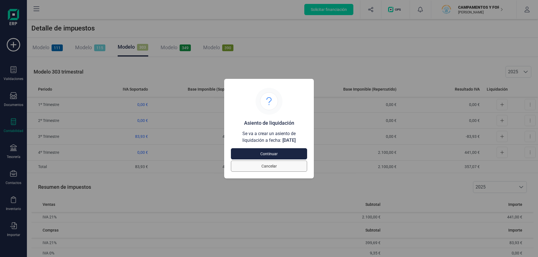
click at [264, 168] on span "Cancelar" at bounding box center [268, 167] width 63 height 6
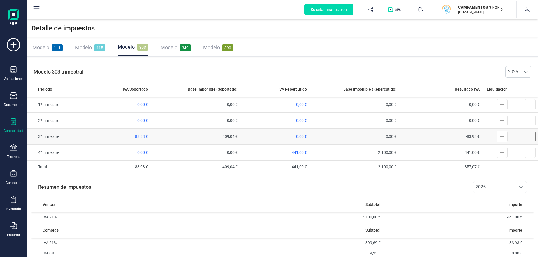
click at [529, 136] on icon at bounding box center [529, 136] width 1 height 4
click at [520, 150] on span "Ver declaración" at bounding box center [516, 151] width 27 height 6
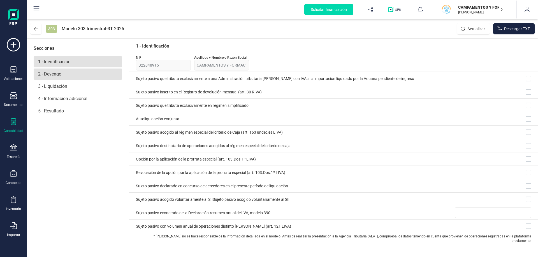
click at [54, 76] on p "2 - Devengo" at bounding box center [78, 74] width 88 height 11
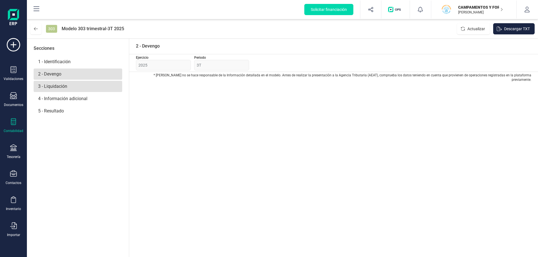
click at [60, 88] on p "3 - Liquidación" at bounding box center [78, 86] width 88 height 11
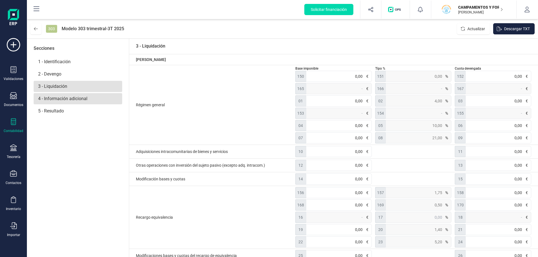
click at [54, 101] on p "4 - Información adicional" at bounding box center [78, 98] width 88 height 11
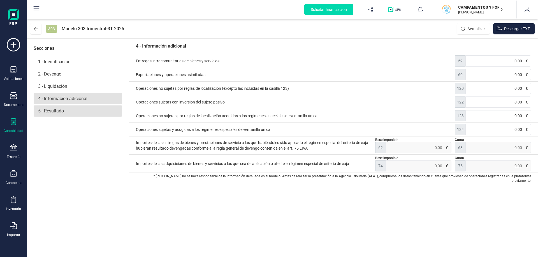
click at [64, 116] on p "5 - Resultado" at bounding box center [78, 111] width 88 height 11
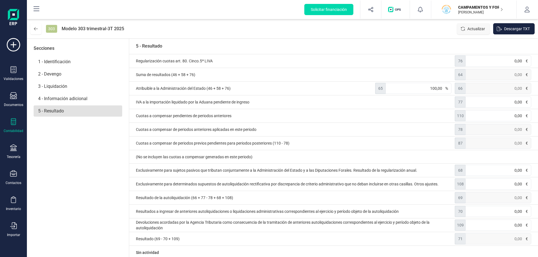
click at [467, 28] on span "Actualizar" at bounding box center [476, 29] width 18 height 6
click at [473, 25] on button "Actualizar" at bounding box center [473, 28] width 33 height 11
click at [37, 28] on icon at bounding box center [36, 29] width 4 height 4
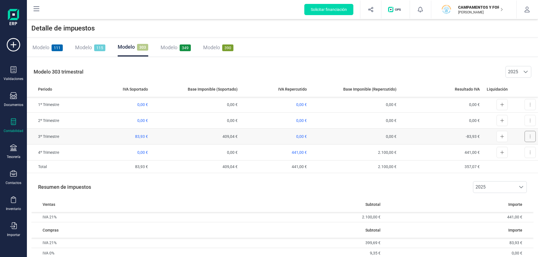
click at [524, 135] on button at bounding box center [529, 136] width 11 height 11
click at [515, 148] on span "Ver declaración" at bounding box center [516, 151] width 27 height 6
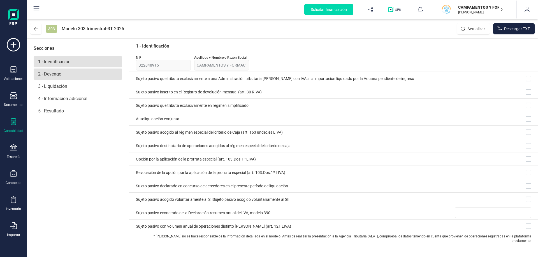
click at [46, 72] on p "2 - Devengo" at bounding box center [78, 74] width 88 height 11
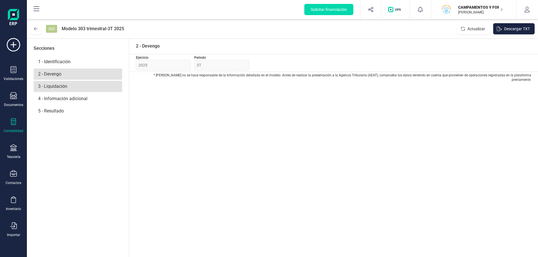
click at [63, 87] on p "3 - Liquidación" at bounding box center [78, 86] width 88 height 11
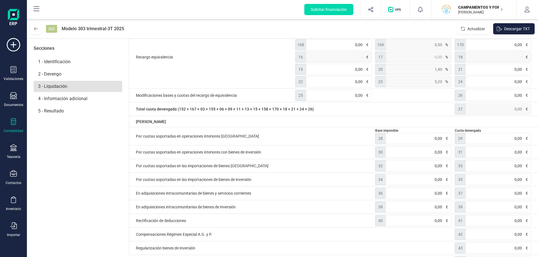
scroll to position [168, 0]
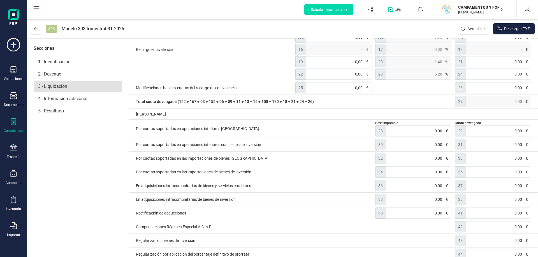
click at [378, 131] on span "28" at bounding box center [380, 130] width 11 height 11
click at [398, 131] on input "0,00" at bounding box center [418, 130] width 66 height 11
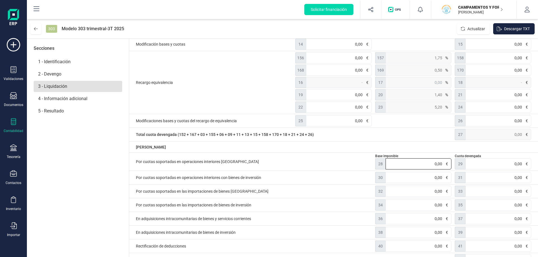
scroll to position [0, 0]
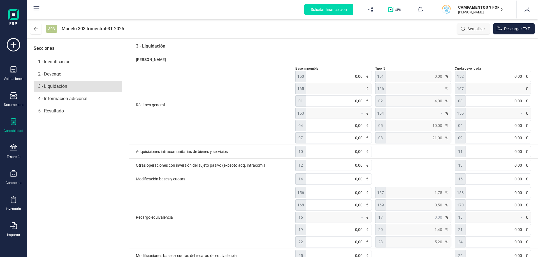
click at [470, 27] on span "Actualizar" at bounding box center [476, 29] width 18 height 6
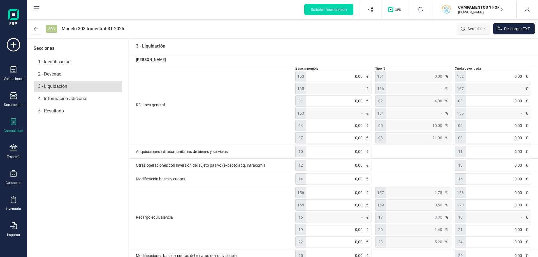
click at [470, 27] on span "Actualizar" at bounding box center [476, 29] width 18 height 6
drag, startPoint x: 470, startPoint y: 27, endPoint x: 459, endPoint y: 32, distance: 12.3
click at [470, 27] on span "Actualizar" at bounding box center [476, 29] width 18 height 6
drag, startPoint x: 347, startPoint y: 141, endPoint x: 341, endPoint y: 148, distance: 9.9
click at [341, 148] on div "IVA devengado Régimen general Base imponible 150 0,00 € Tipo % 151 0,00 % Cuota…" at bounding box center [333, 163] width 409 height 219
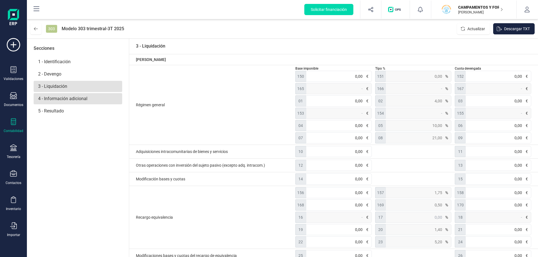
click at [49, 99] on p "4 - Información adicional" at bounding box center [78, 98] width 88 height 11
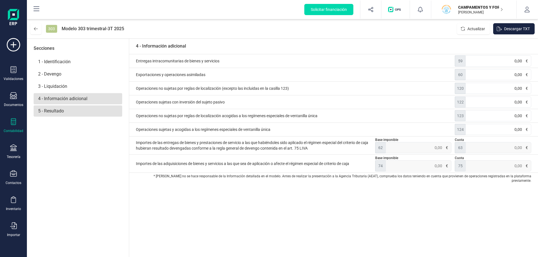
click at [46, 113] on p "5 - Resultado" at bounding box center [78, 111] width 88 height 11
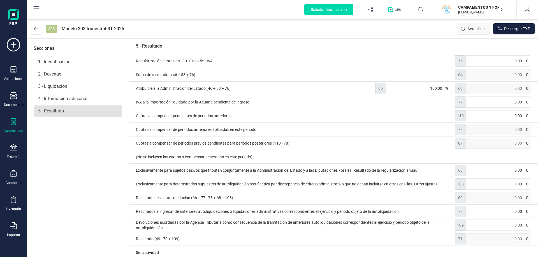
click at [465, 27] on icon "Actualizar" at bounding box center [462, 29] width 4 height 4
click at [35, 29] on icon at bounding box center [36, 29] width 4 height 4
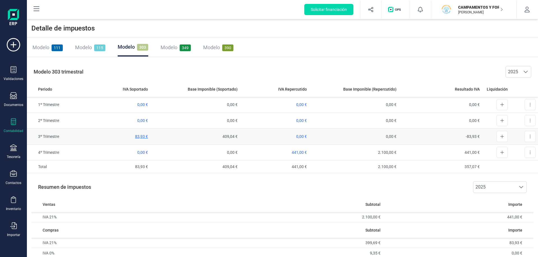
click at [140, 136] on span "83,93 €" at bounding box center [141, 136] width 13 height 4
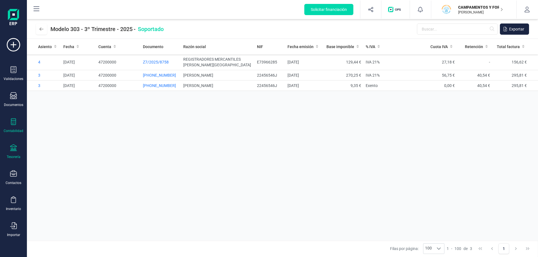
click at [17, 151] on div "Tesorería" at bounding box center [13, 151] width 22 height 15
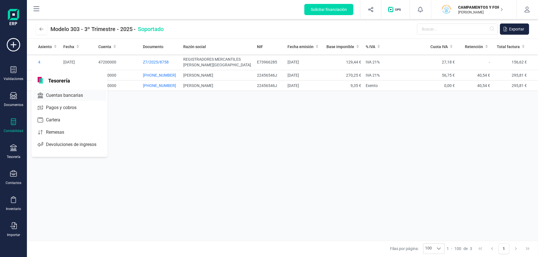
click at [58, 96] on span "Cuentas bancarias" at bounding box center [68, 95] width 49 height 7
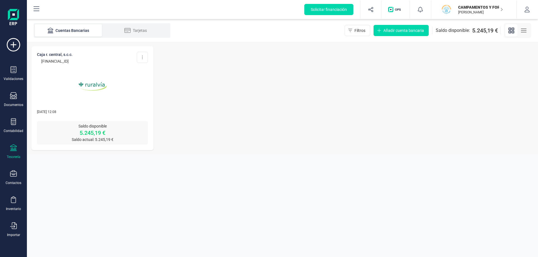
click at [97, 101] on img at bounding box center [92, 86] width 47 height 47
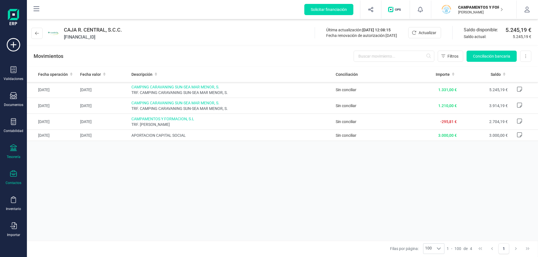
click at [13, 179] on div "Contactos" at bounding box center [13, 178] width 22 height 15
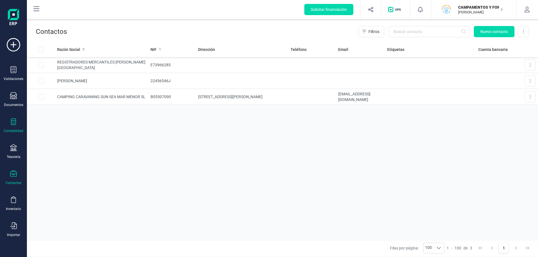
click at [17, 124] on div "Contabilidad" at bounding box center [13, 125] width 22 height 15
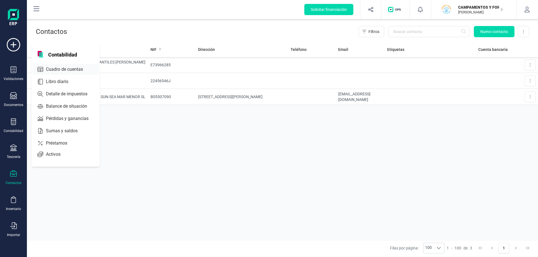
click at [70, 69] on span "Cuadro de cuentas" at bounding box center [68, 69] width 49 height 7
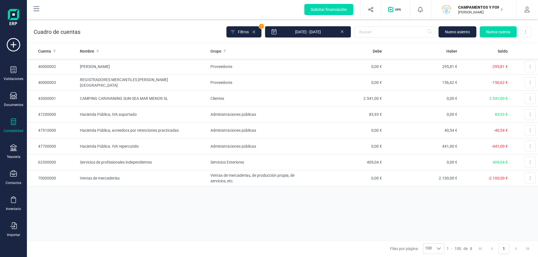
click at [13, 125] on icon at bounding box center [13, 121] width 7 height 7
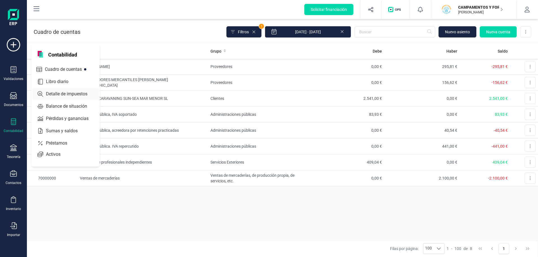
click at [60, 93] on span "Detalle de impuestos" at bounding box center [71, 94] width 54 height 7
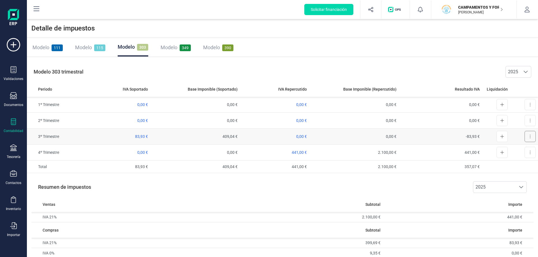
click at [524, 136] on button at bounding box center [529, 136] width 11 height 11
click at [500, 136] on button at bounding box center [501, 136] width 11 height 11
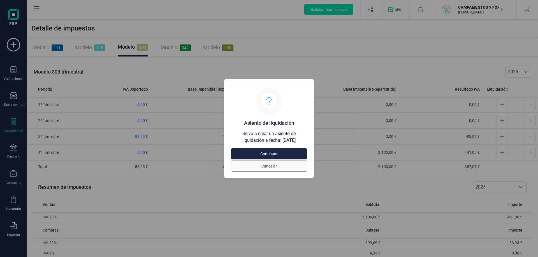
click at [286, 165] on span "Cancelar" at bounding box center [268, 167] width 63 height 6
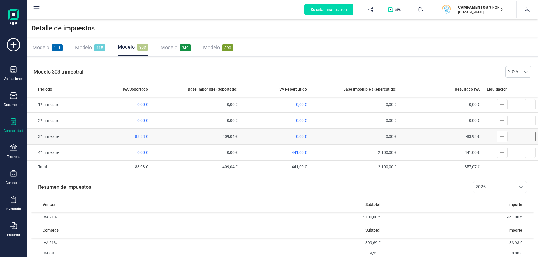
click at [524, 136] on button at bounding box center [529, 136] width 11 height 11
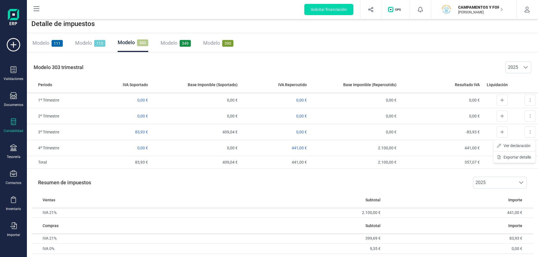
scroll to position [6, 0]
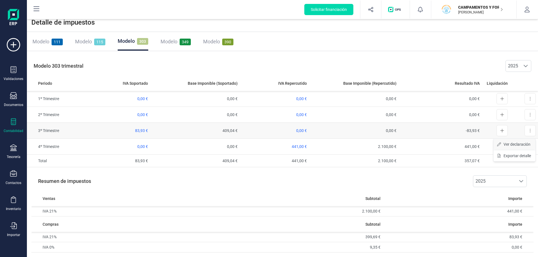
click at [514, 144] on span "Ver declaración" at bounding box center [516, 145] width 27 height 6
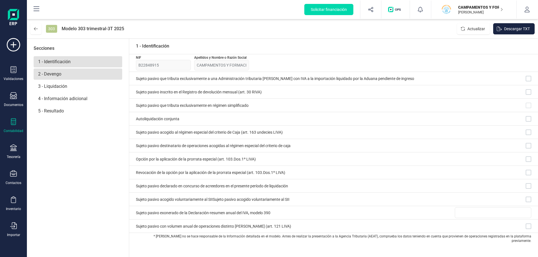
click at [64, 71] on p "2 - Devengo" at bounding box center [78, 74] width 88 height 11
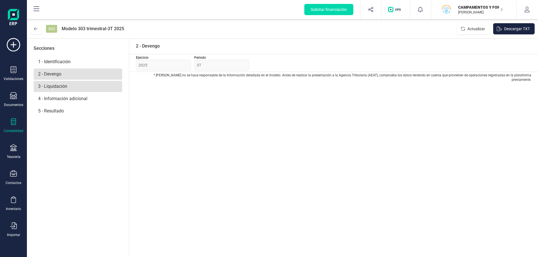
click at [46, 83] on p "3 - Liquidación" at bounding box center [78, 86] width 88 height 11
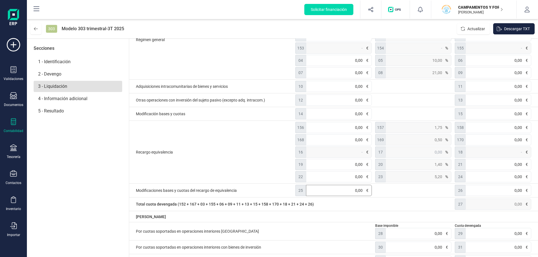
scroll to position [84, 0]
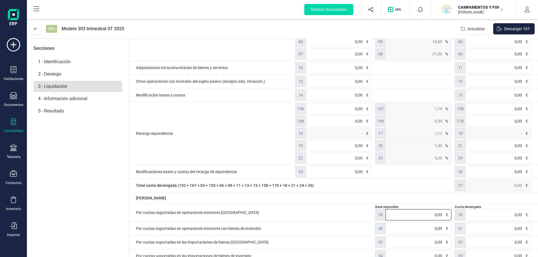
click at [402, 214] on input "0,00" at bounding box center [418, 214] width 66 height 11
drag, startPoint x: 402, startPoint y: 214, endPoint x: 465, endPoint y: 209, distance: 63.2
click at [463, 210] on div "Por cuotas soportadas en operaciones interiores corrientes Base imponible 28 0,…" at bounding box center [333, 213] width 409 height 18
type input "399,69"
click at [500, 219] on input "0,00" at bounding box center [498, 214] width 66 height 11
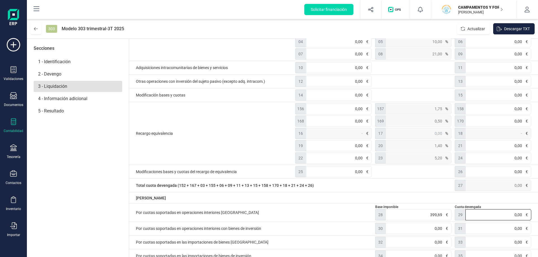
drag, startPoint x: 500, startPoint y: 217, endPoint x: 557, endPoint y: 215, distance: 57.2
click at [537, 215] on html "Solicitar financiación Validaciones Documentos Documentos Presupuestos Pedidos …" at bounding box center [269, 128] width 538 height 257
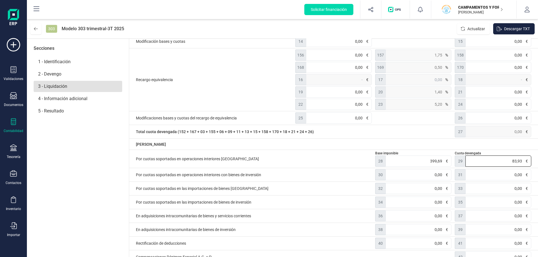
scroll to position [218, 0]
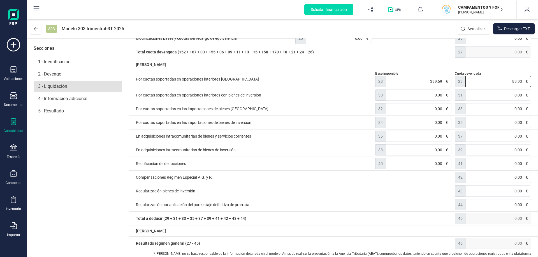
type input "83,93"
type input "-83,93"
click at [328, 220] on span "Total a deducir (29 + 31 + 33 + 35 + 37 + 39 + 41 + 42 + 43 + 44)" at bounding box center [294, 218] width 316 height 11
click at [468, 30] on span "Actualizar" at bounding box center [476, 29] width 18 height 6
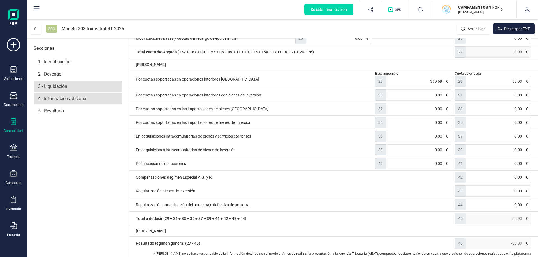
click at [53, 95] on p "4 - Información adicional" at bounding box center [78, 98] width 88 height 11
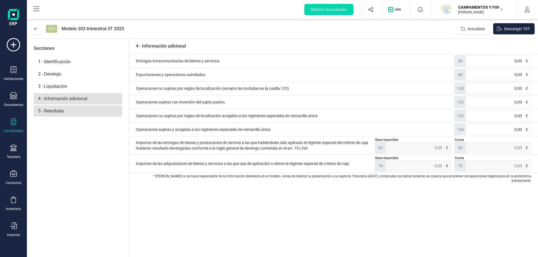
click at [53, 107] on p "5 - Resultado" at bounding box center [78, 111] width 88 height 11
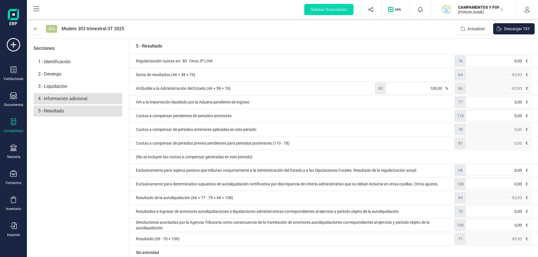
click at [64, 101] on p "4 - Información adicional" at bounding box center [78, 98] width 88 height 11
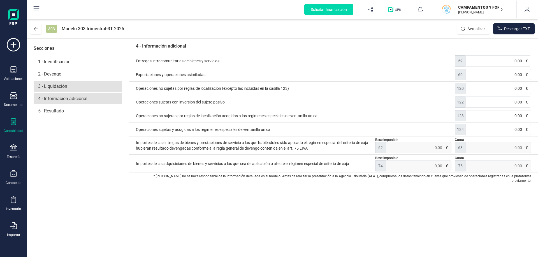
click at [62, 92] on p "3 - Liquidación" at bounding box center [78, 86] width 88 height 11
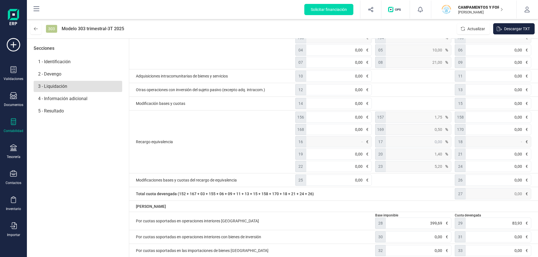
scroll to position [218, 0]
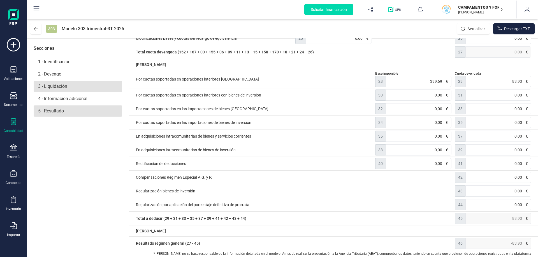
click at [60, 113] on p "5 - Resultado" at bounding box center [78, 111] width 88 height 11
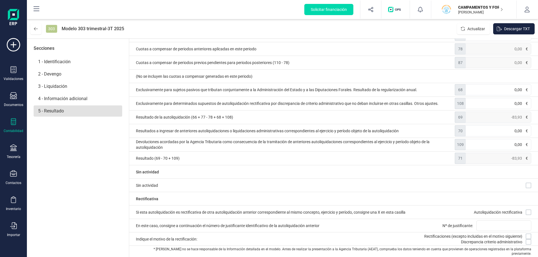
scroll to position [76, 0]
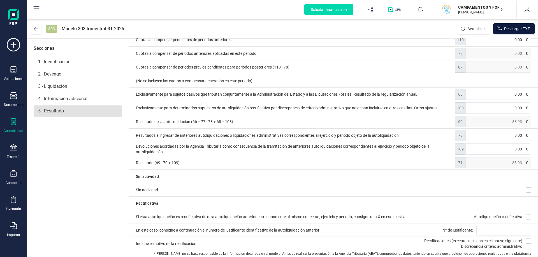
click at [519, 24] on button "Descargar TXT" at bounding box center [513, 28] width 41 height 11
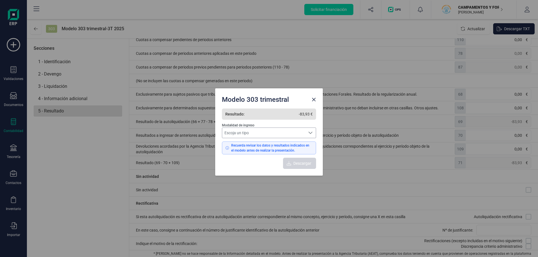
click at [283, 134] on span "Escoja un tipo" at bounding box center [263, 133] width 83 height 10
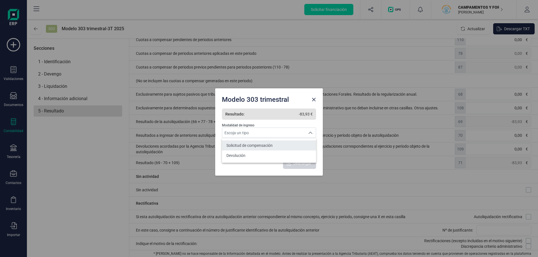
click at [265, 146] on span "Solicitud de compensación" at bounding box center [249, 146] width 46 height 6
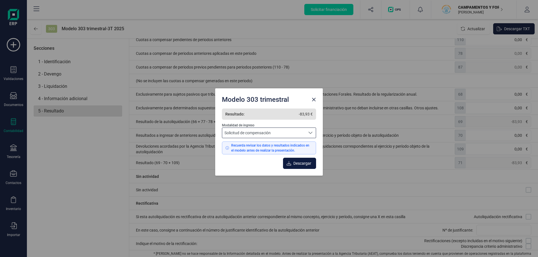
click at [292, 164] on button "Descargar" at bounding box center [299, 163] width 33 height 11
click at [87, 147] on div "Modelo 303 trimestral Resultado: -83,93 € Modalidad de ingreso Solicitud de com…" at bounding box center [269, 128] width 538 height 257
click at [314, 103] on button "Close" at bounding box center [313, 99] width 9 height 9
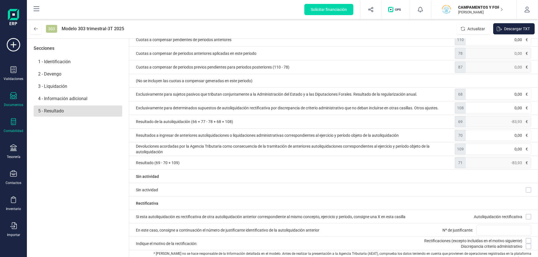
click at [13, 100] on div at bounding box center [13, 96] width 7 height 8
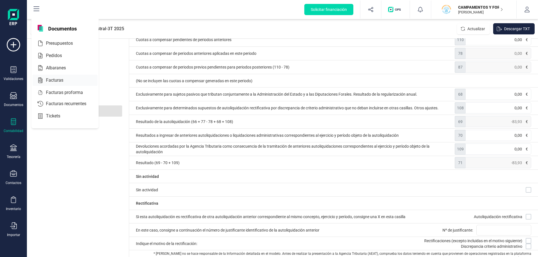
click at [56, 77] on span "Facturas" at bounding box center [59, 80] width 30 height 7
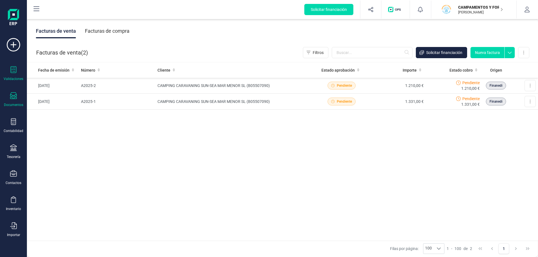
click at [9, 74] on div "Validaciones" at bounding box center [13, 73] width 22 height 15
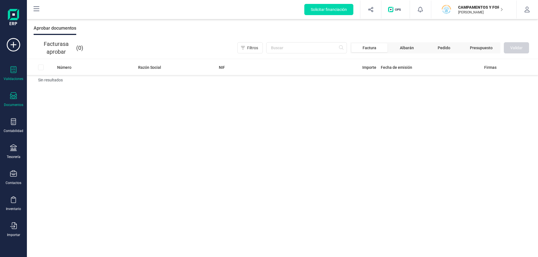
click at [15, 102] on div "Documentos" at bounding box center [13, 99] width 22 height 15
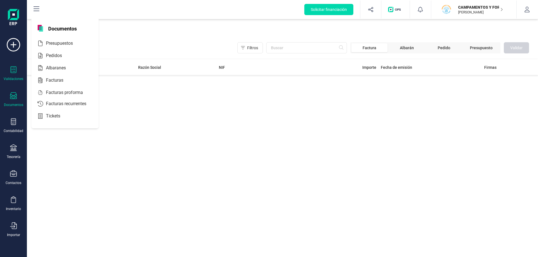
click at [15, 102] on div "Documentos" at bounding box center [13, 99] width 22 height 15
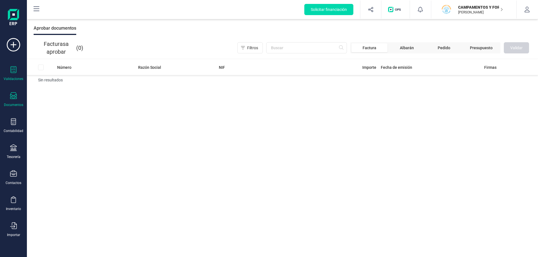
click at [12, 95] on icon at bounding box center [13, 95] width 7 height 7
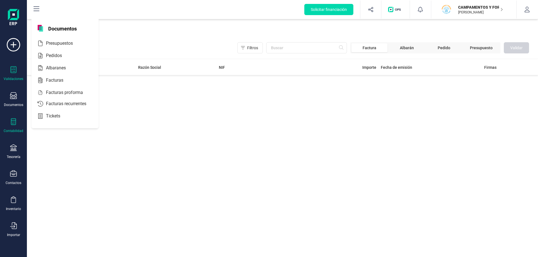
click at [10, 128] on div "Contabilidad" at bounding box center [13, 125] width 22 height 15
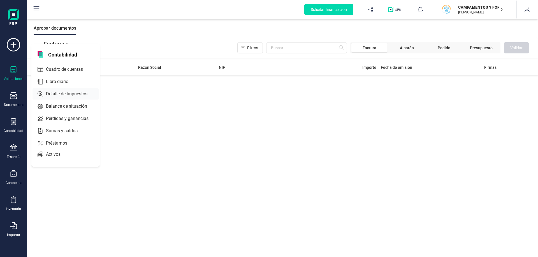
click at [58, 95] on span "Detalle de impuestos" at bounding box center [71, 94] width 54 height 7
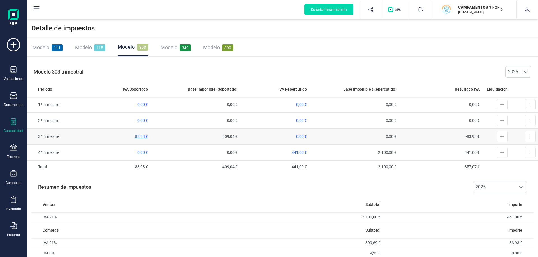
click at [136, 138] on span "83,93 €" at bounding box center [141, 136] width 13 height 4
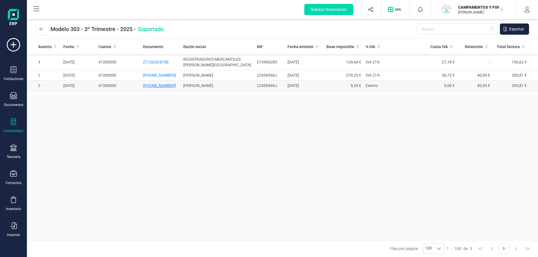
click at [164, 87] on span "[PHONE_NUMBER]" at bounding box center [159, 85] width 33 height 4
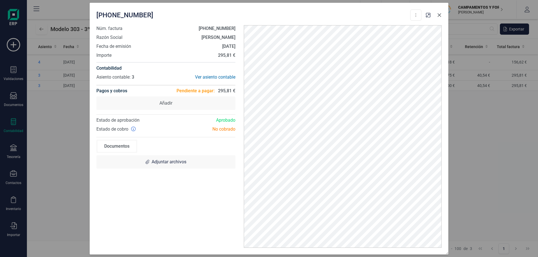
click at [439, 14] on icon "Close" at bounding box center [439, 15] width 4 height 4
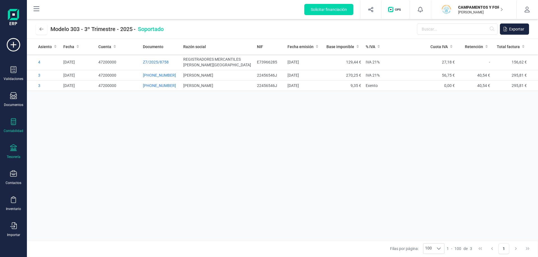
click at [15, 151] on div at bounding box center [13, 148] width 7 height 8
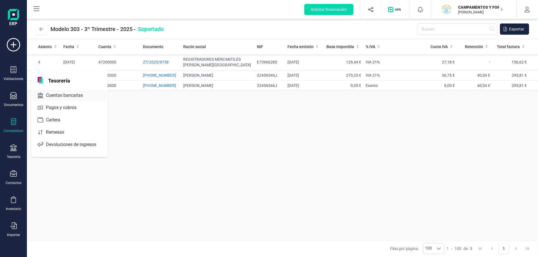
click at [51, 94] on span "Cuentas bancarias" at bounding box center [68, 95] width 49 height 7
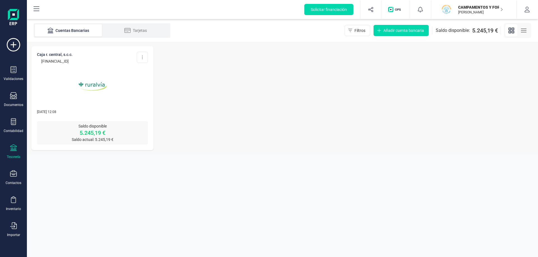
drag, startPoint x: 35, startPoint y: 60, endPoint x: 95, endPoint y: 62, distance: 60.2
click at [95, 62] on div "CAJA R. CENTRAL, S.C.C. [FINANCIAL_ID] Editar cuenta Actualizar Desconectar cue…" at bounding box center [92, 83] width 122 height 75
copy p "[FINANCIAL_ID]"
